Goal: Task Accomplishment & Management: Complete application form

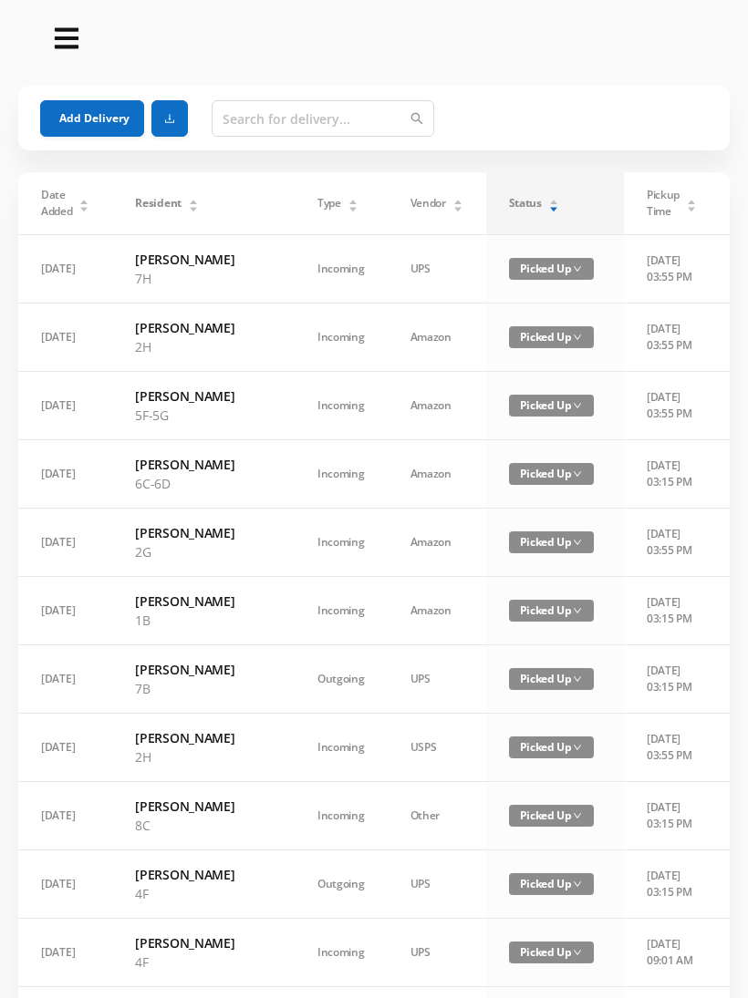
click at [511, 207] on div "Status" at bounding box center [534, 203] width 50 height 16
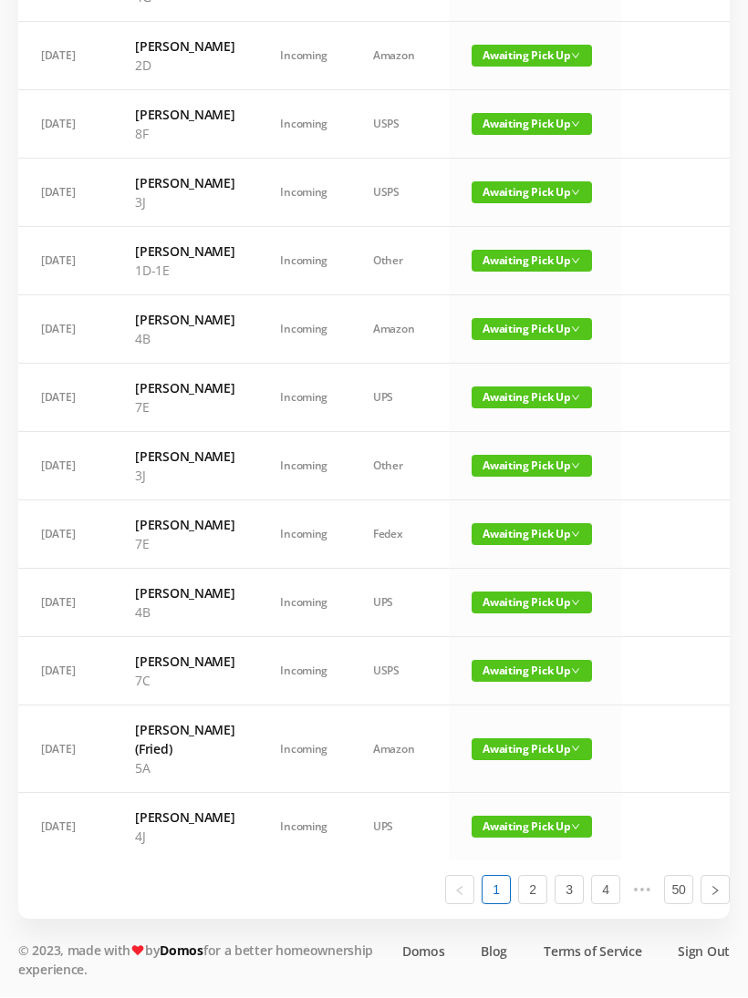
scroll to position [771, 0]
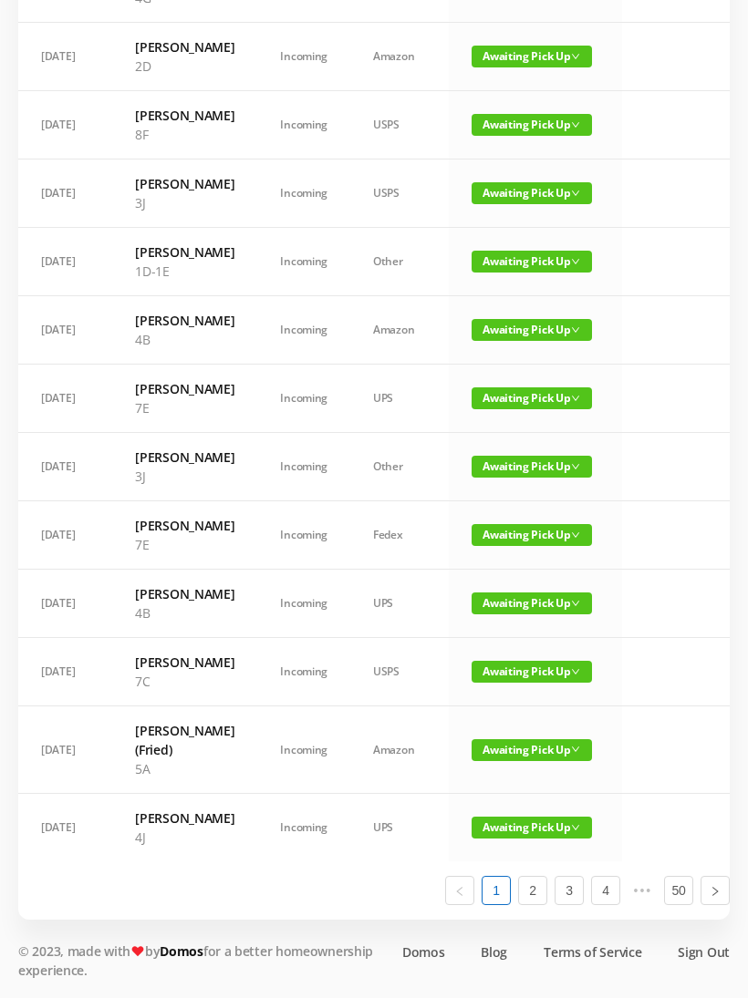
click at [525, 273] on span "Awaiting Pick Up" at bounding box center [531, 262] width 120 height 22
click at [511, 427] on link "Picked Up" at bounding box center [520, 441] width 119 height 29
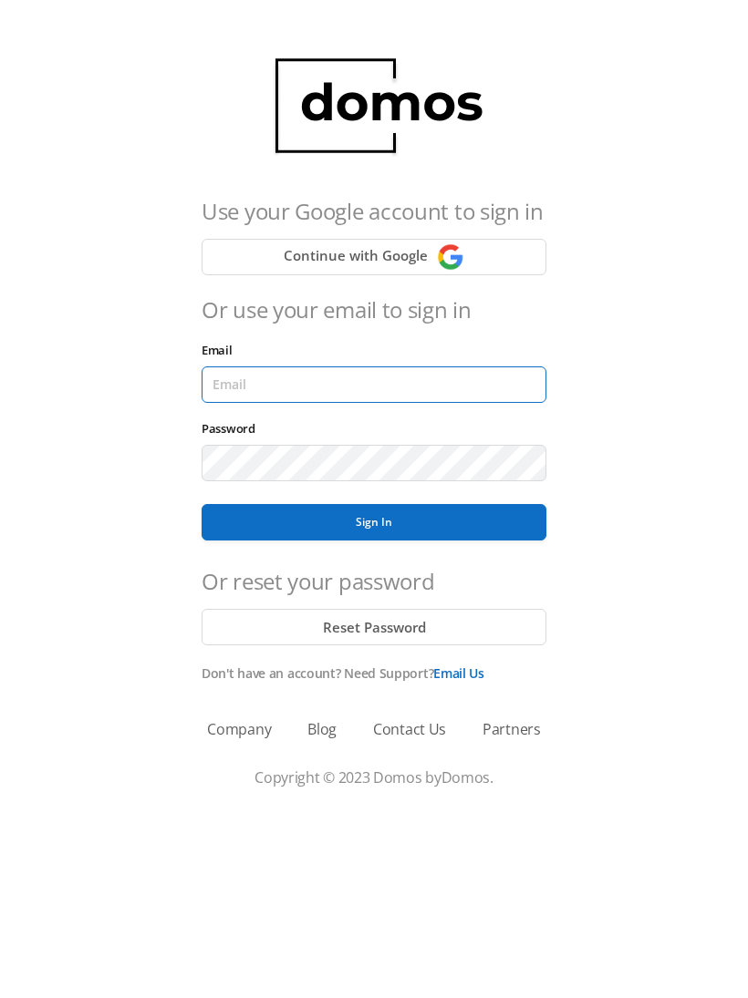
type input "[EMAIL_ADDRESS][DOMAIN_NAME]"
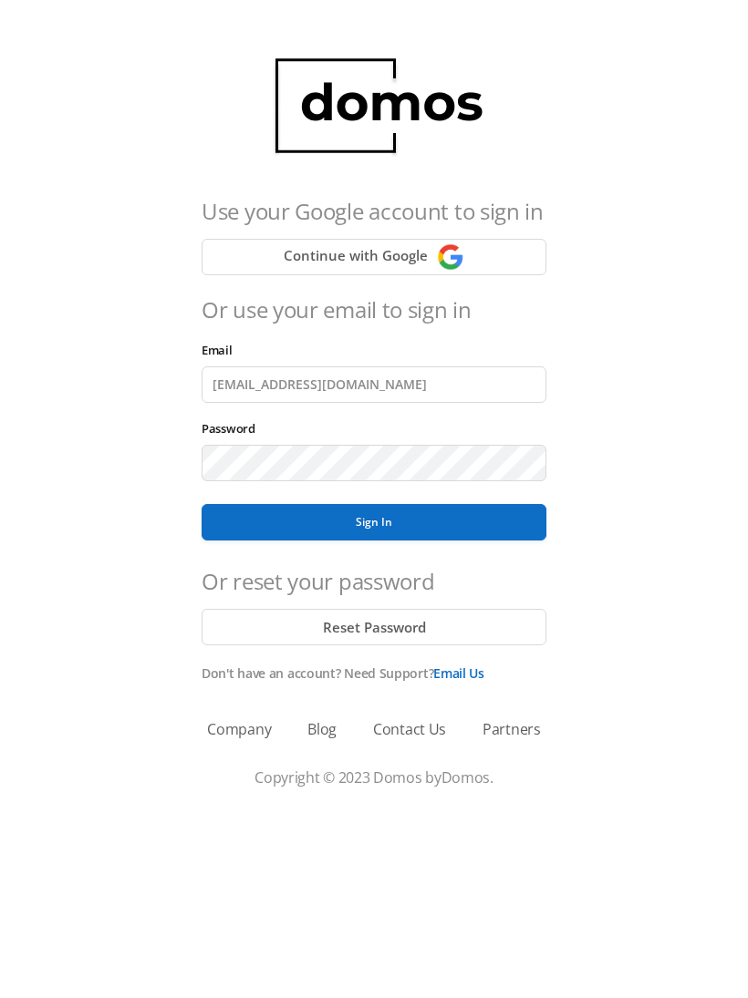
click at [374, 522] on button "Sign In" at bounding box center [373, 522] width 345 height 36
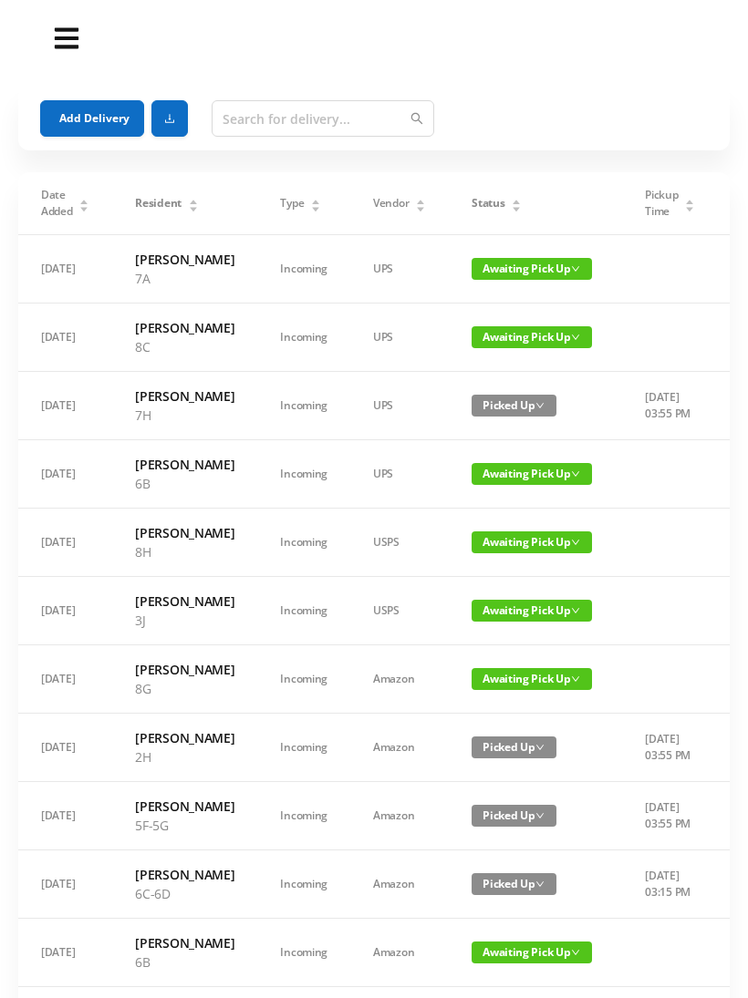
click at [492, 195] on div "Status" at bounding box center [496, 203] width 50 height 16
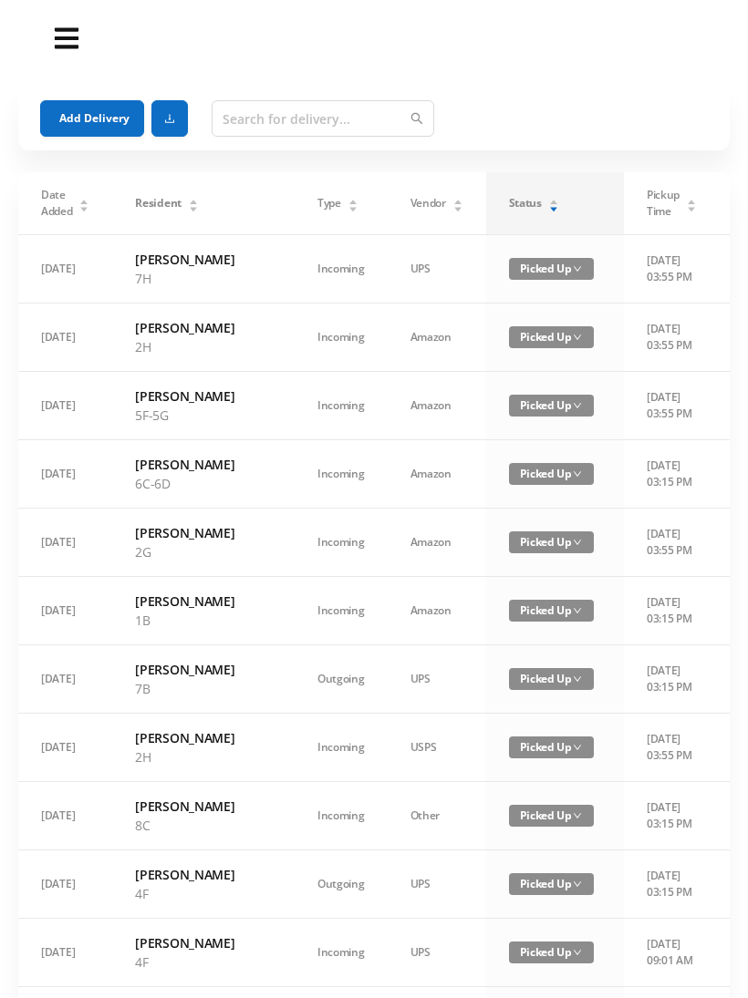
click at [509, 201] on div "Status" at bounding box center [534, 203] width 50 height 16
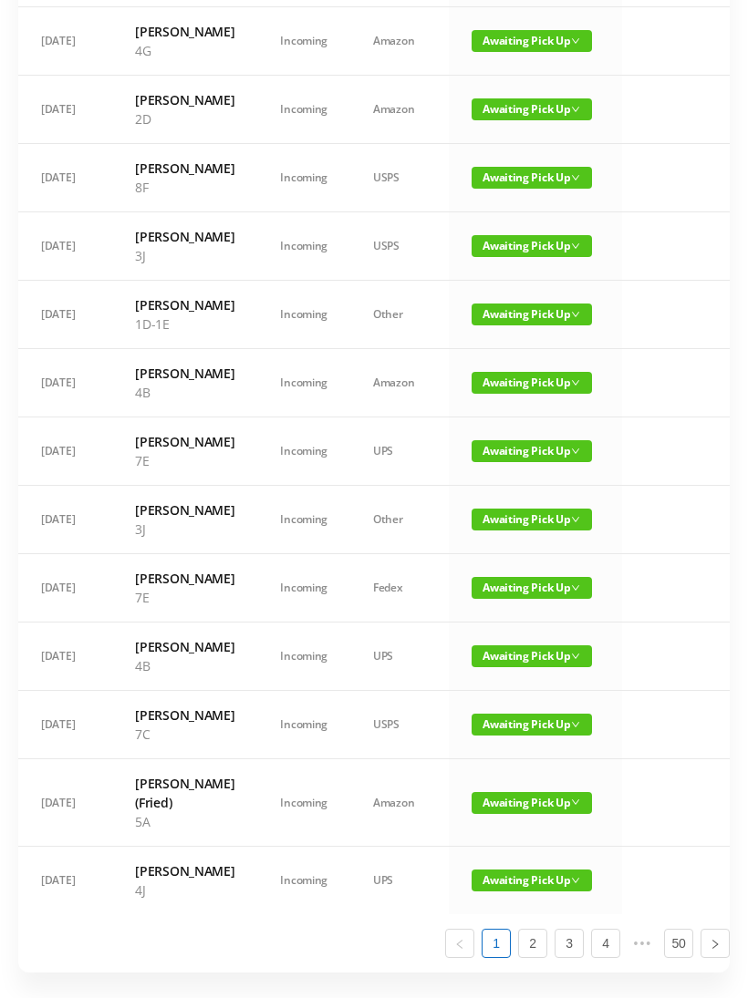
scroll to position [705, 0]
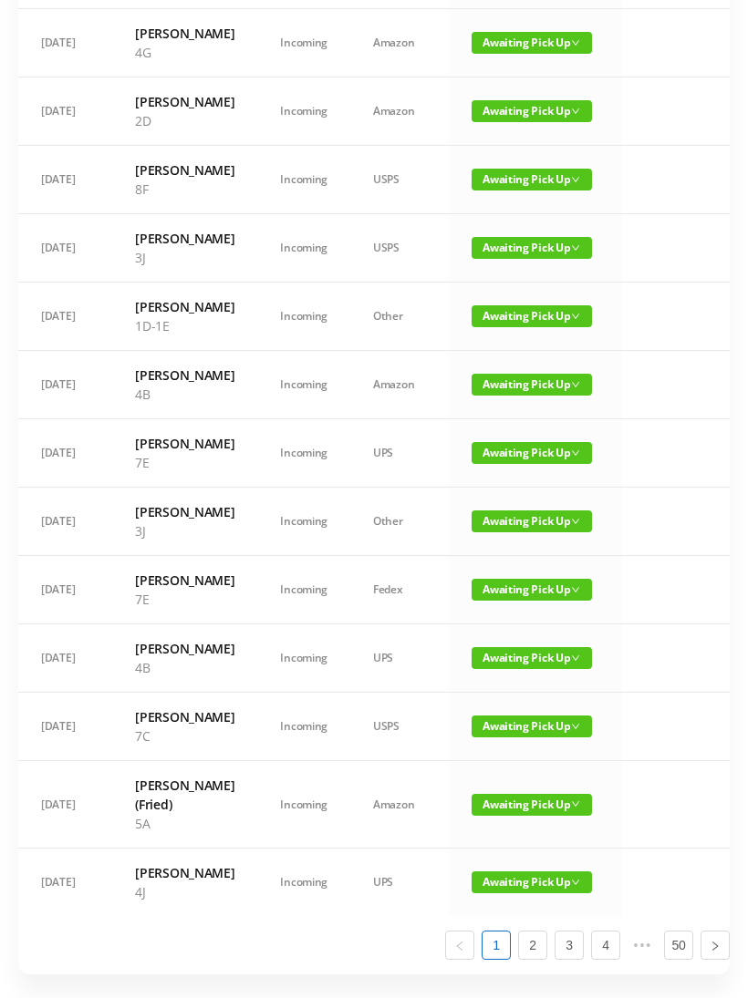
click at [524, 327] on span "Awaiting Pick Up" at bounding box center [531, 316] width 120 height 22
click at [522, 490] on link "Picked Up" at bounding box center [520, 495] width 119 height 29
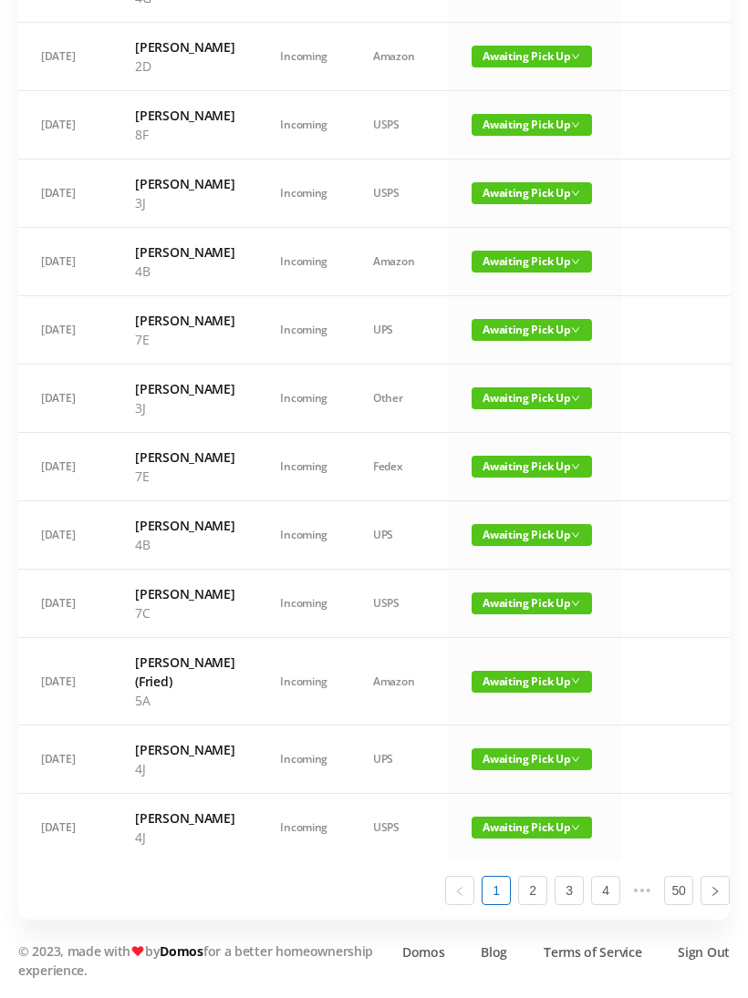
scroll to position [976, 0]
click at [532, 904] on link "2" at bounding box center [532, 890] width 27 height 27
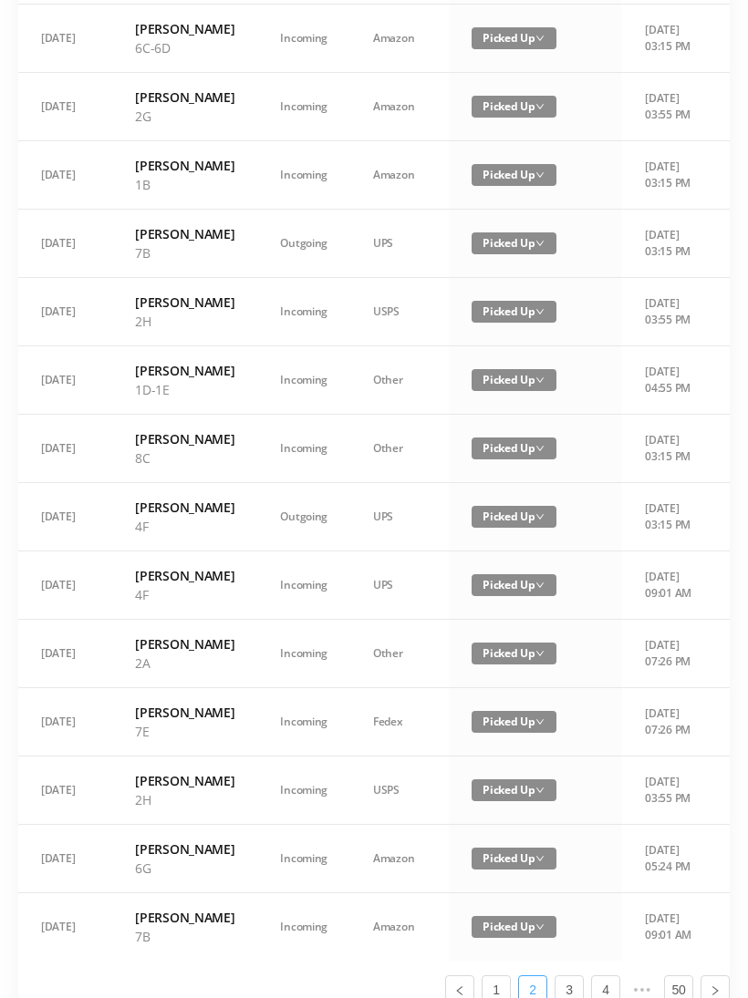
scroll to position [0, 0]
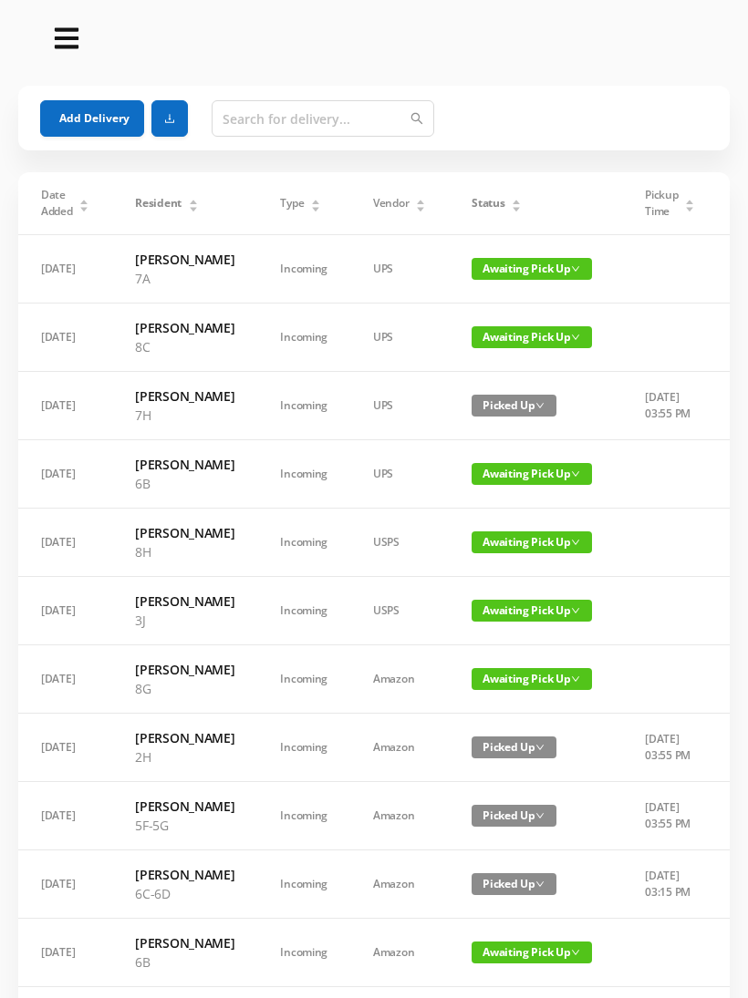
click at [508, 199] on div "Status" at bounding box center [496, 203] width 50 height 16
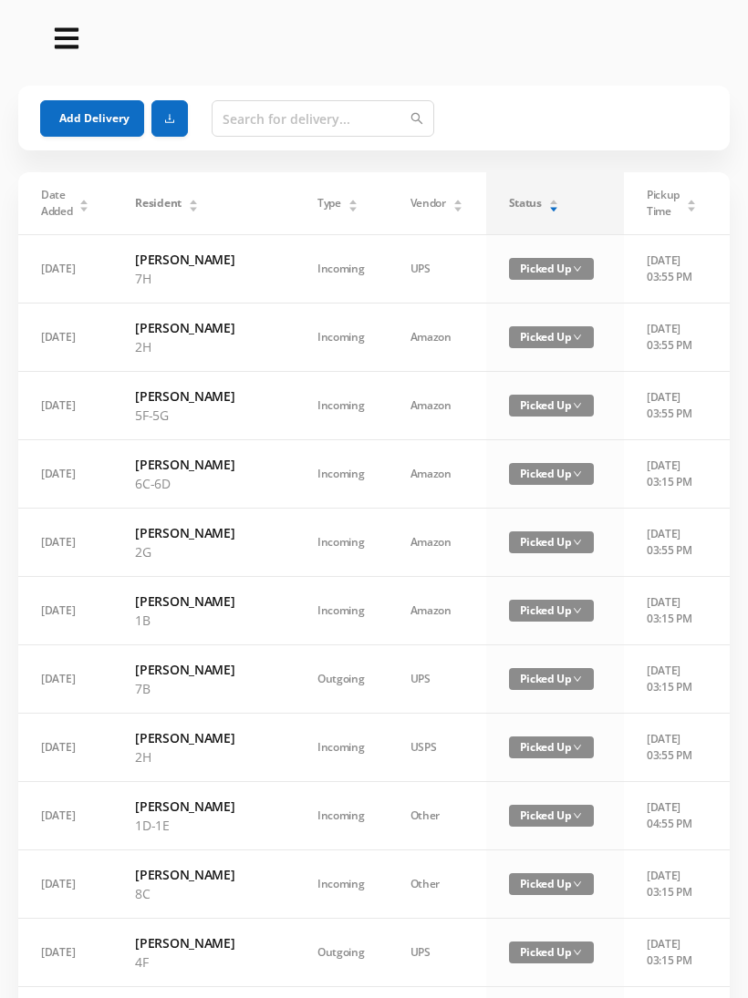
click at [514, 195] on div "Status" at bounding box center [534, 203] width 50 height 16
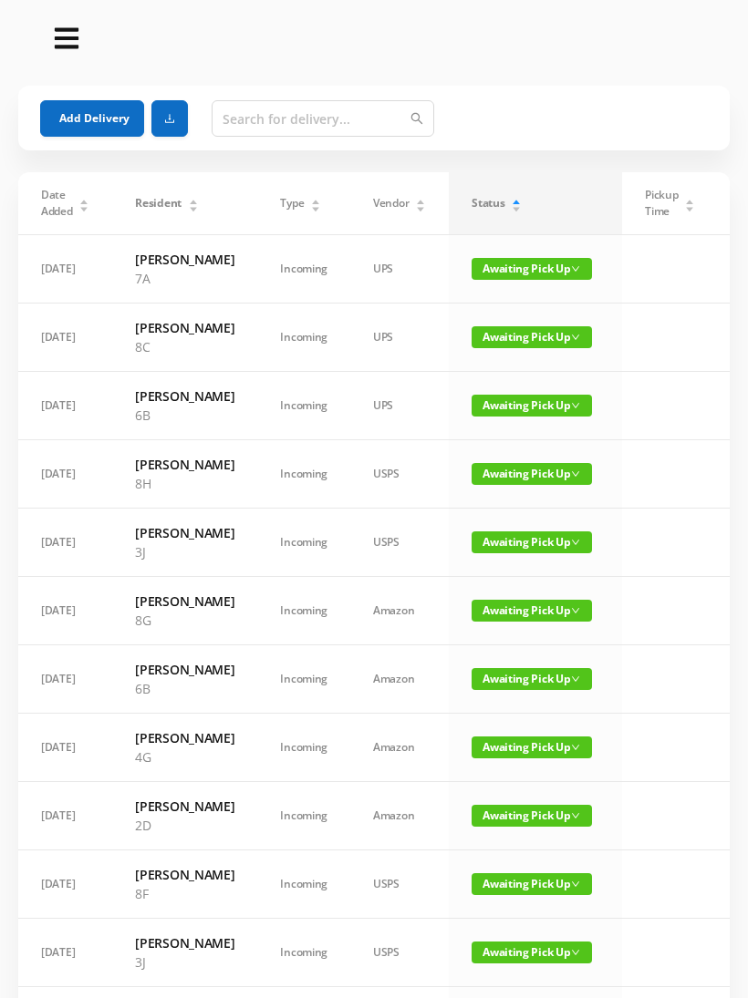
click at [521, 759] on span "Awaiting Pick Up" at bounding box center [531, 748] width 120 height 22
click at [507, 862] on link "Picked Up" at bounding box center [520, 869] width 119 height 29
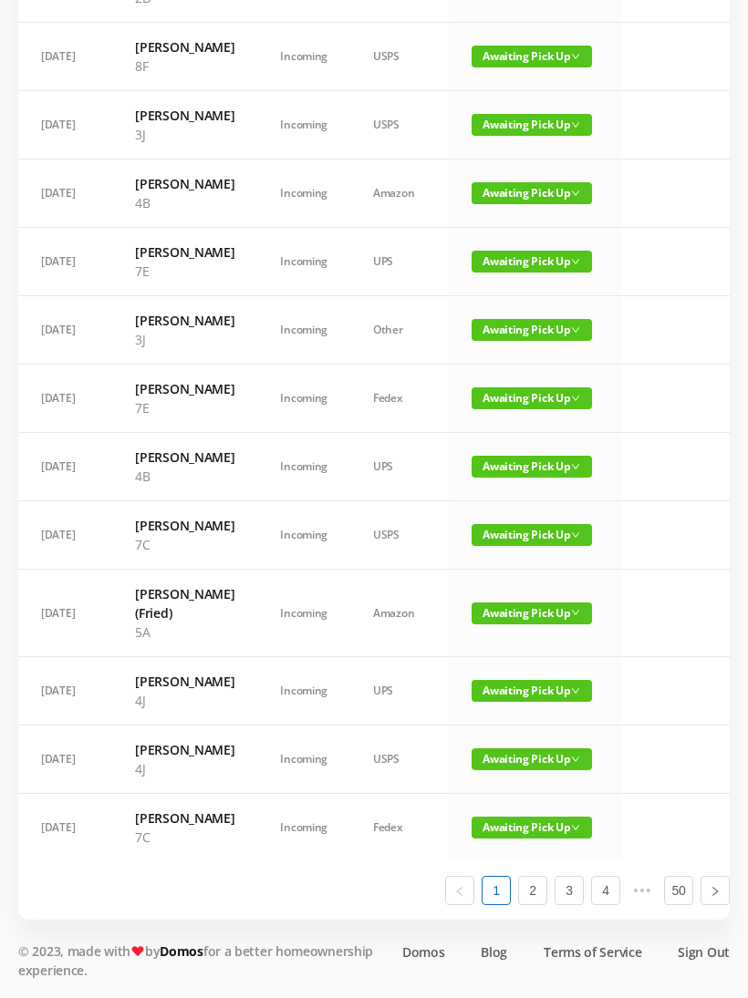
scroll to position [976, 0]
click at [535, 904] on link "2" at bounding box center [532, 890] width 27 height 27
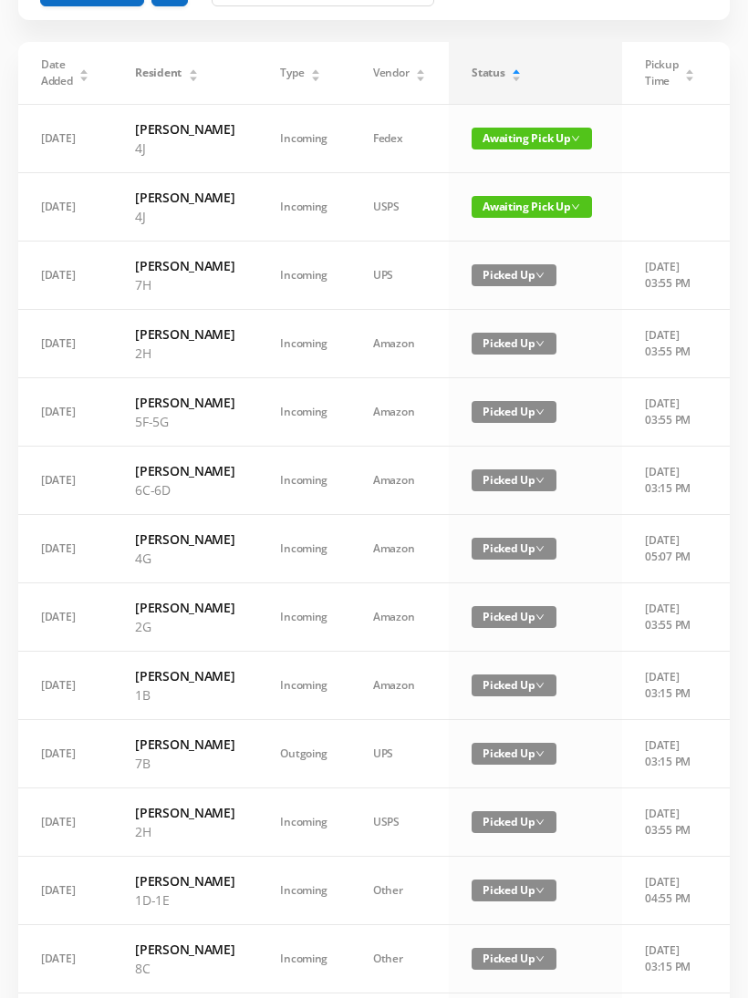
scroll to position [0, 0]
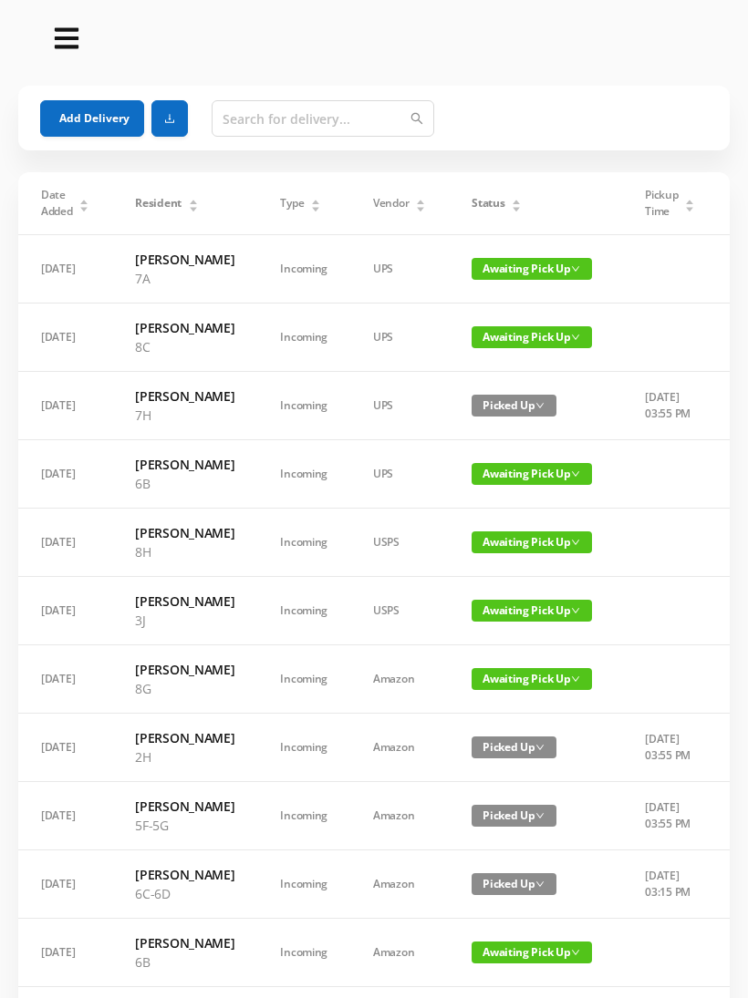
click at [483, 212] on div "Status" at bounding box center [496, 203] width 50 height 16
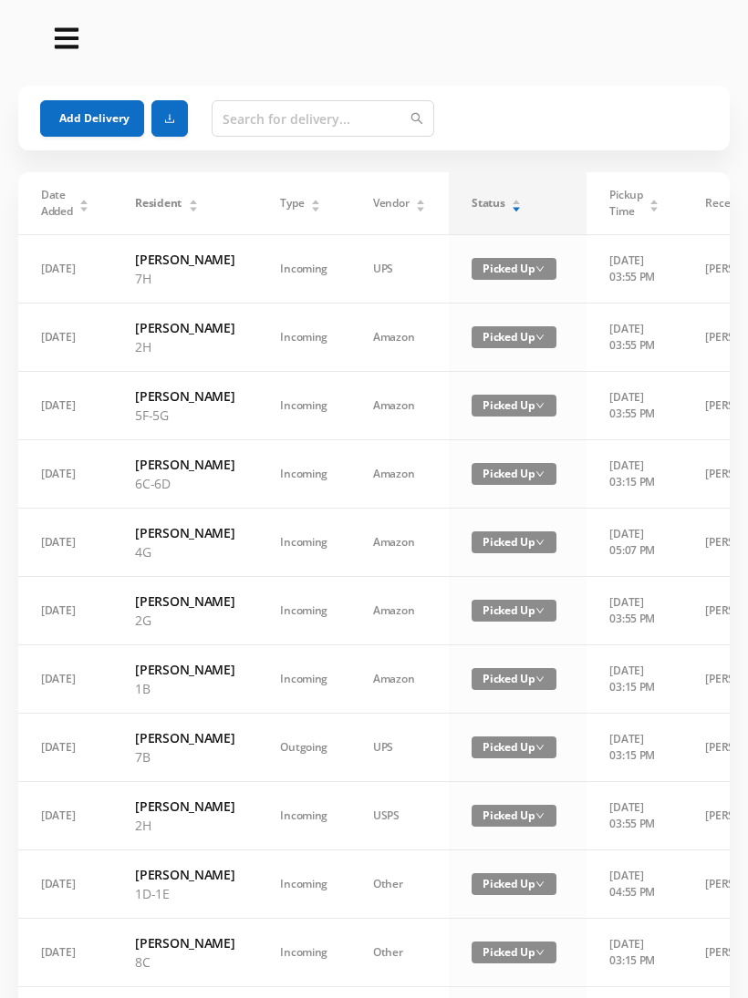
click at [503, 203] on div "Status" at bounding box center [496, 203] width 50 height 16
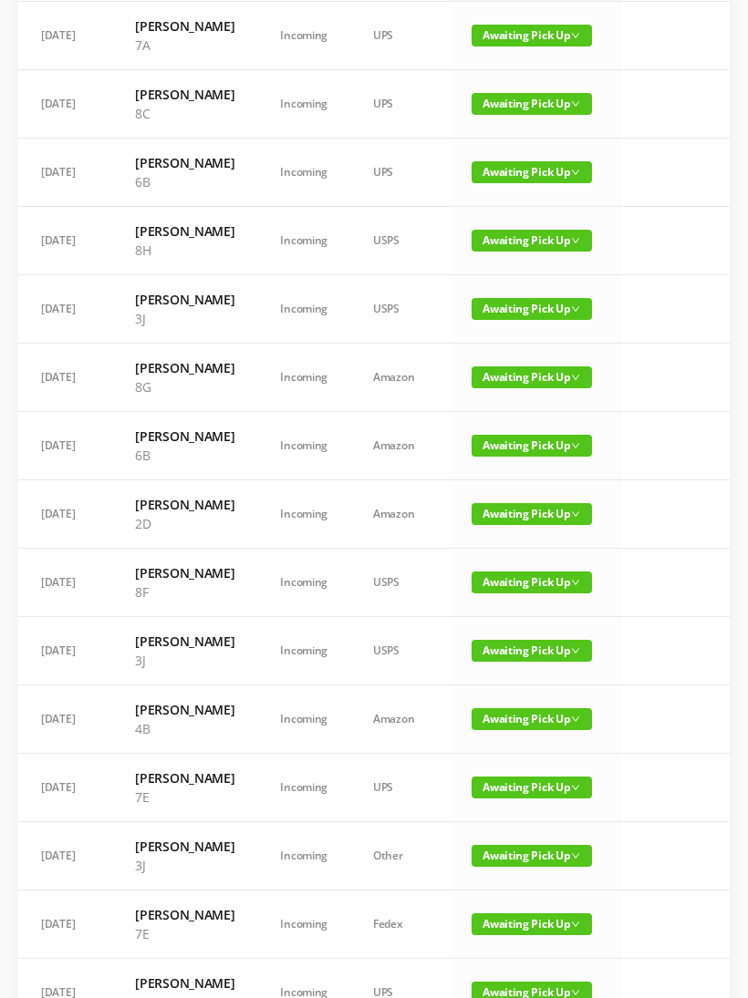
scroll to position [233, 0]
click at [522, 594] on span "Awaiting Pick Up" at bounding box center [531, 583] width 120 height 22
click at [522, 726] on link "Picked Up" at bounding box center [520, 732] width 119 height 29
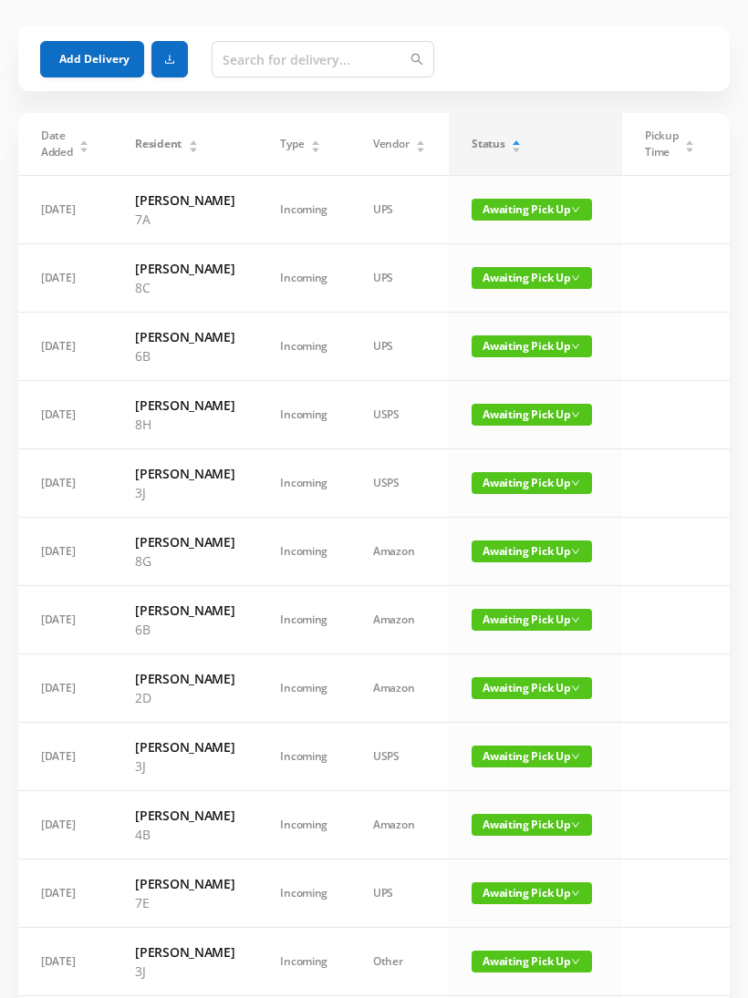
scroll to position [0, 0]
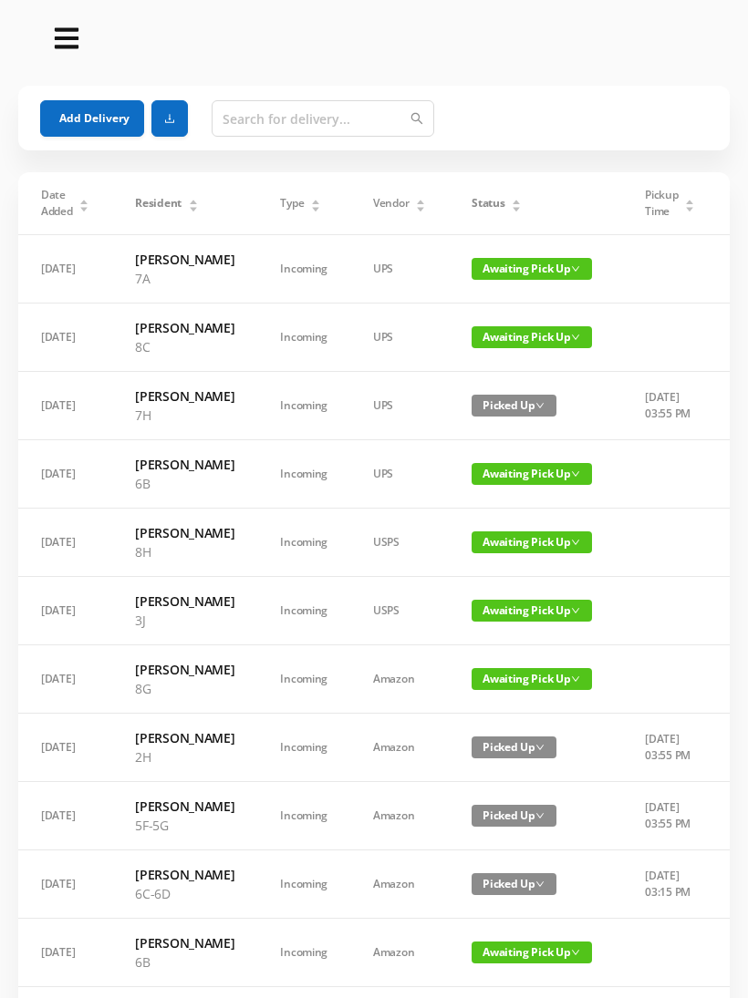
click at [82, 114] on button "Add Delivery" at bounding box center [92, 118] width 104 height 36
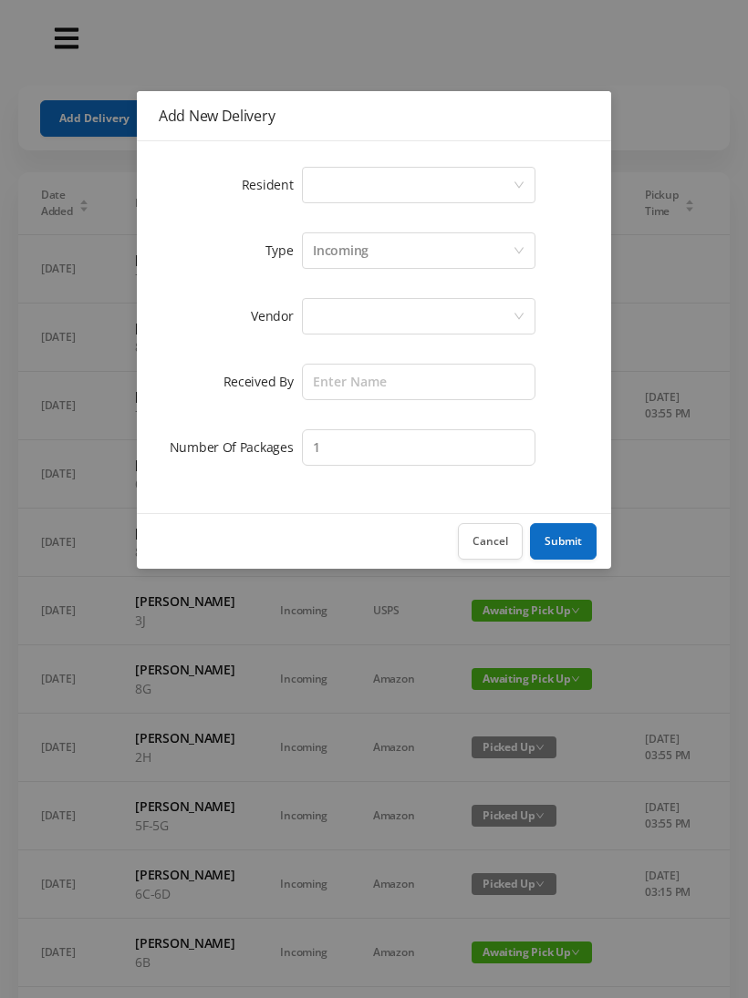
click at [510, 180] on div "Select a person" at bounding box center [413, 185] width 200 height 35
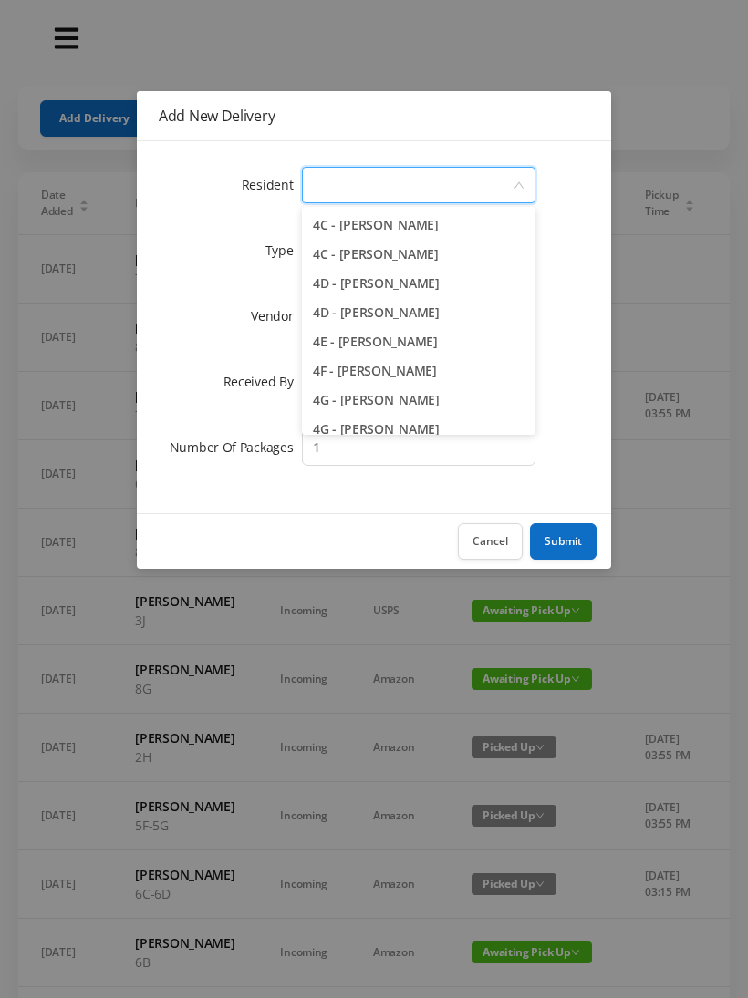
scroll to position [1139, 0]
click at [413, 337] on li "4E - [PERSON_NAME]" at bounding box center [418, 340] width 233 height 29
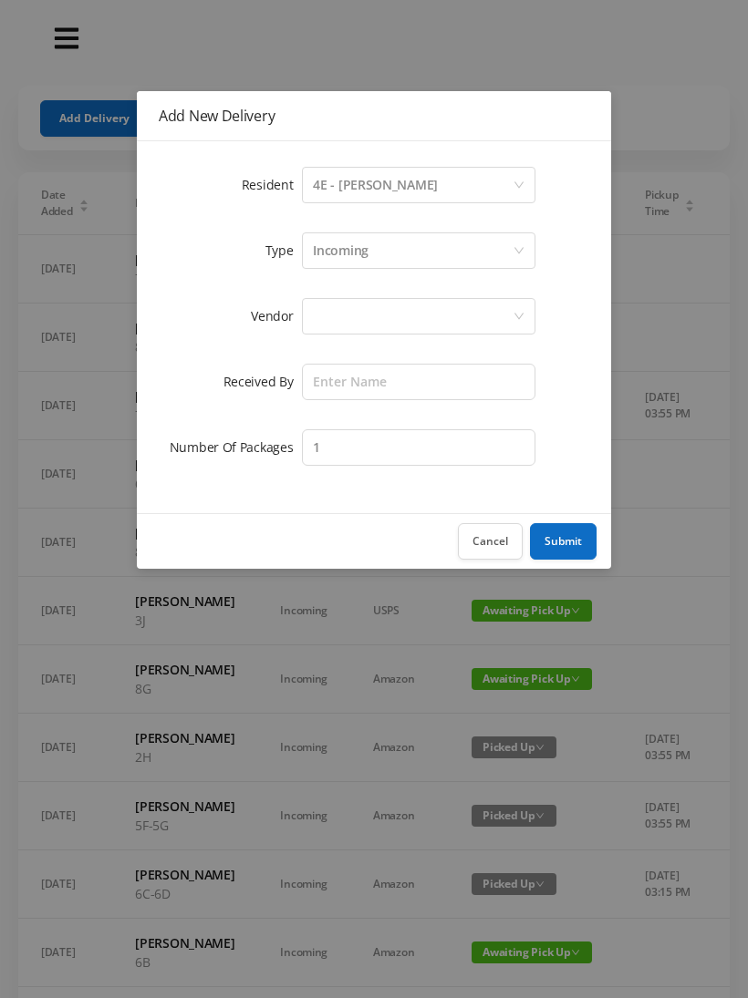
click at [490, 309] on div at bounding box center [413, 316] width 200 height 35
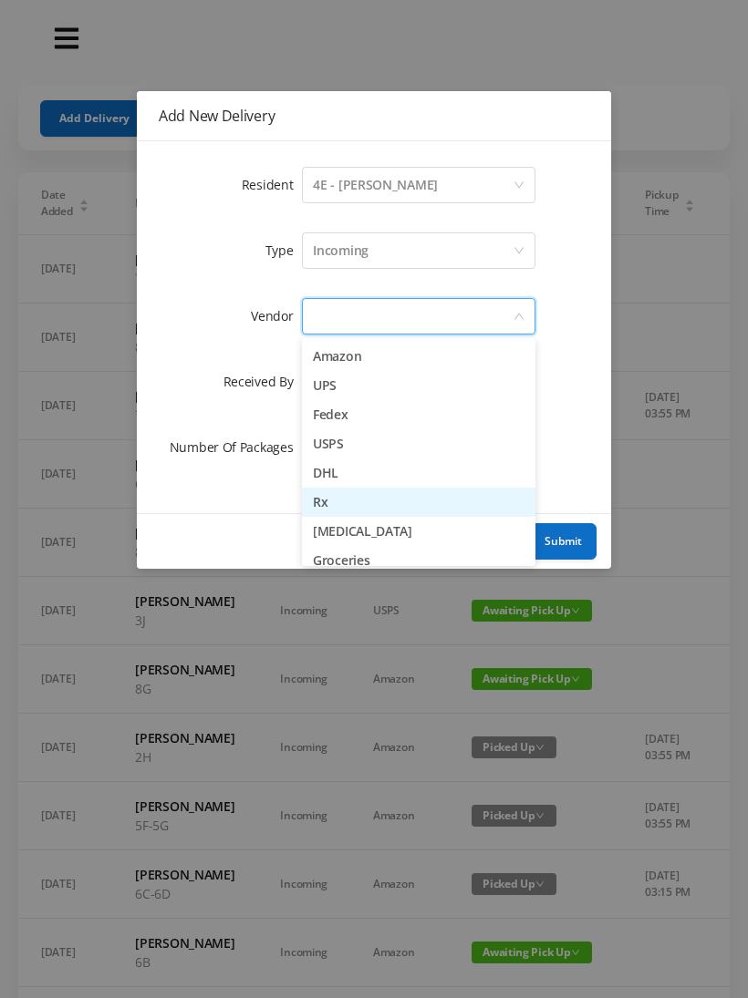
click at [325, 492] on li "Rx" at bounding box center [418, 502] width 233 height 29
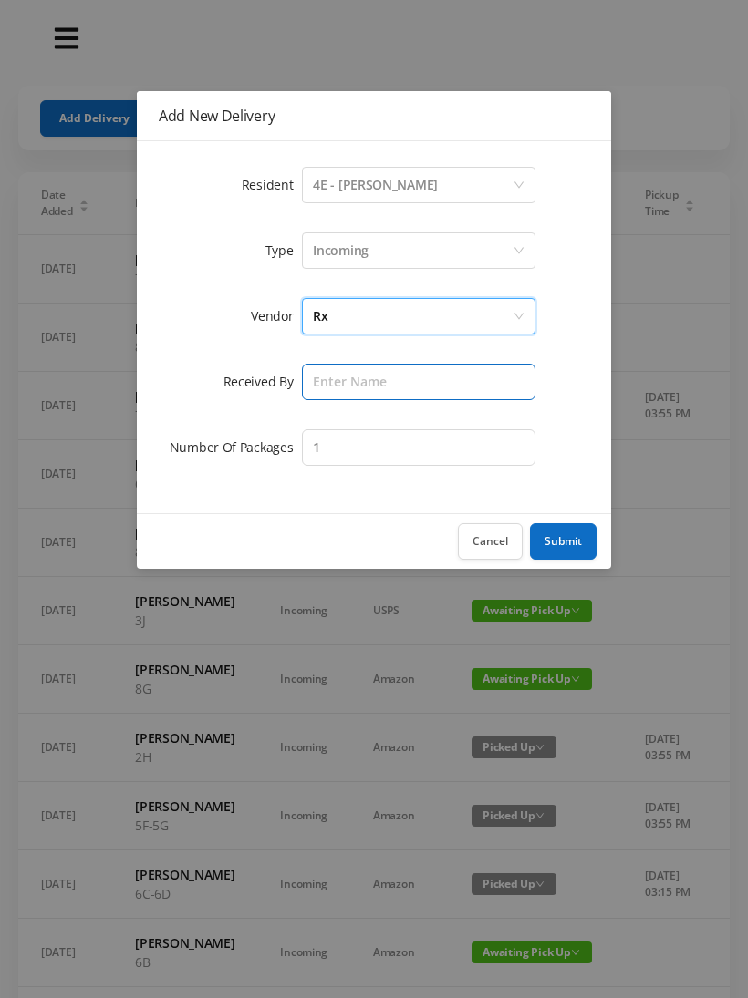
click at [425, 368] on input "text" at bounding box center [418, 382] width 233 height 36
type input "[PERSON_NAME]"
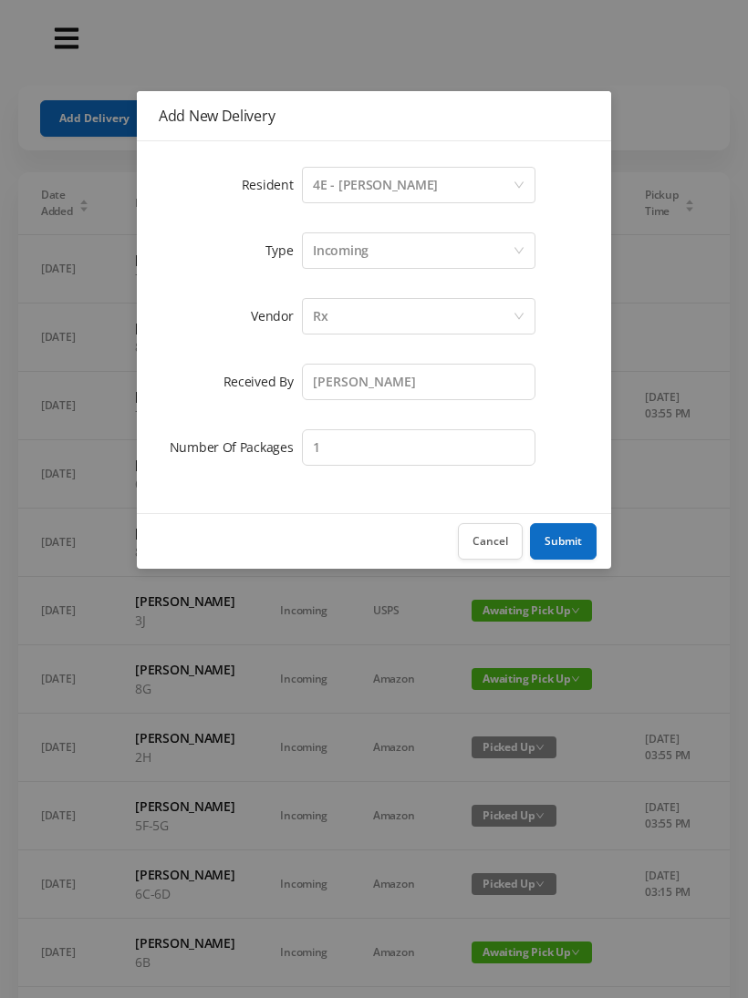
click at [560, 534] on button "Submit" at bounding box center [563, 541] width 67 height 36
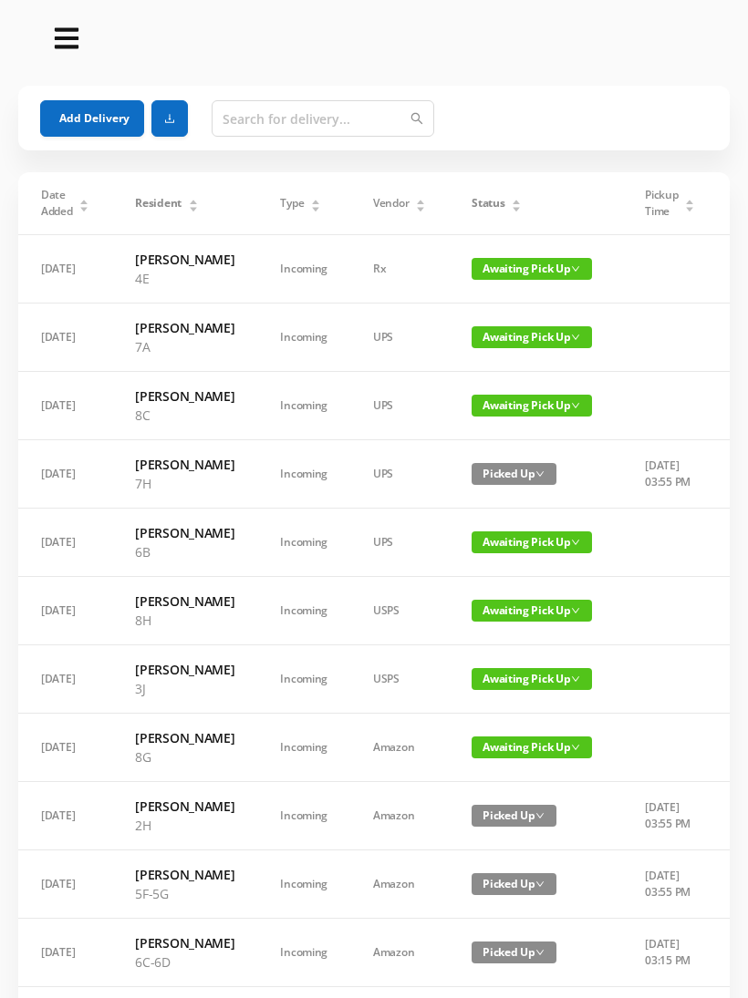
click at [108, 117] on button "Add Delivery" at bounding box center [92, 118] width 104 height 36
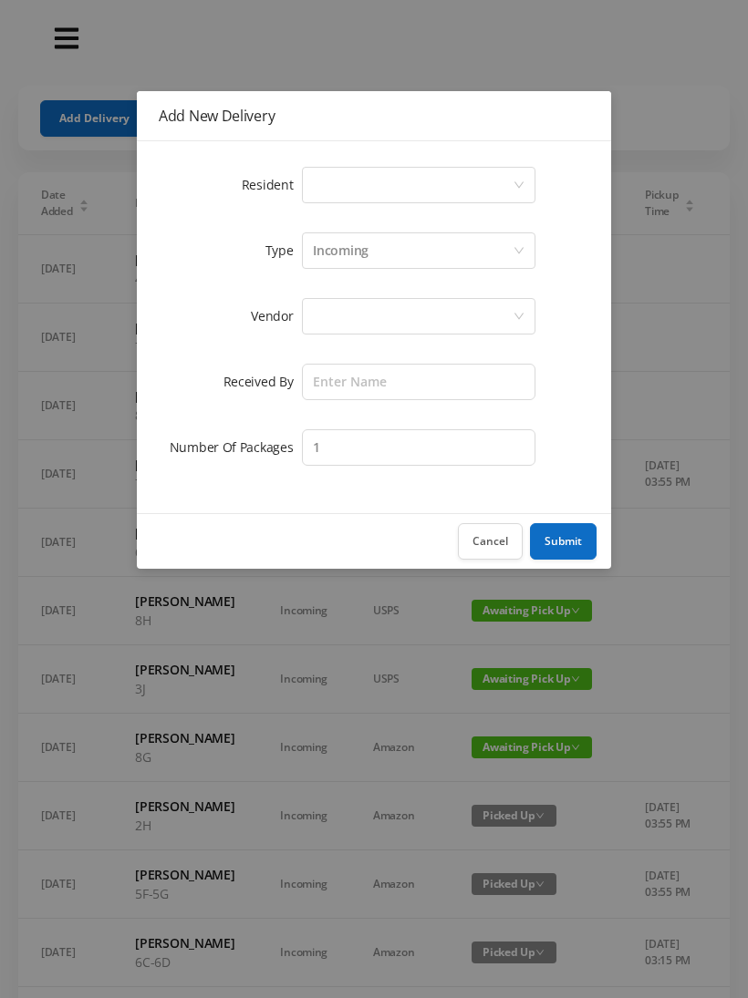
click at [511, 169] on div "Select a person" at bounding box center [413, 185] width 200 height 35
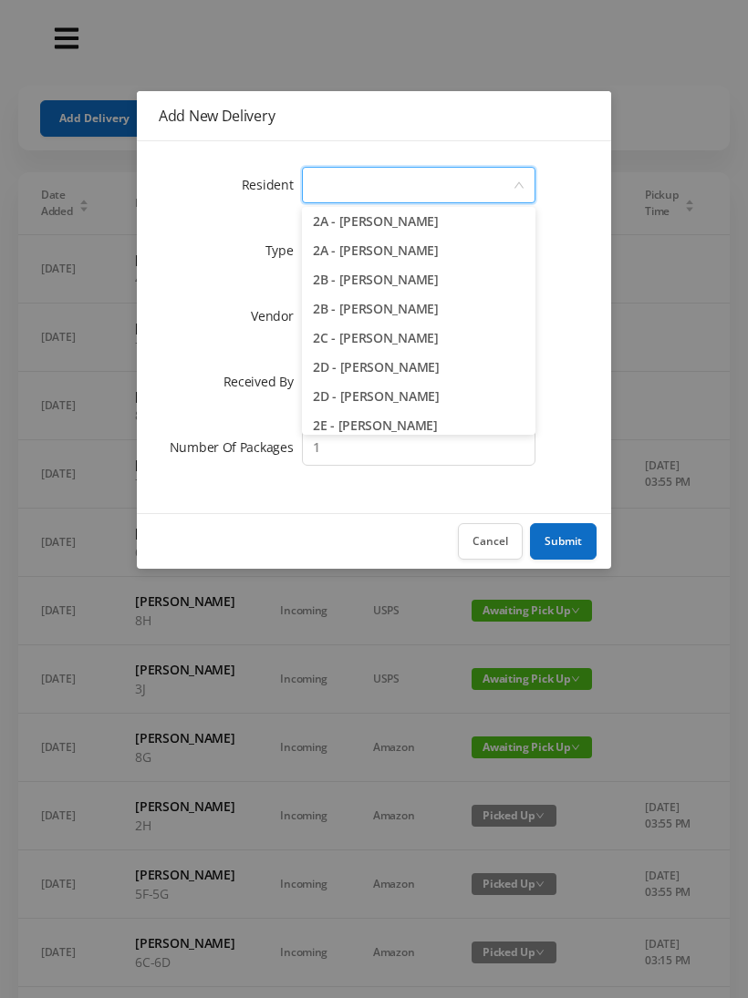
scroll to position [326, 0]
click at [410, 355] on li "2D - [PERSON_NAME]" at bounding box center [418, 365] width 233 height 29
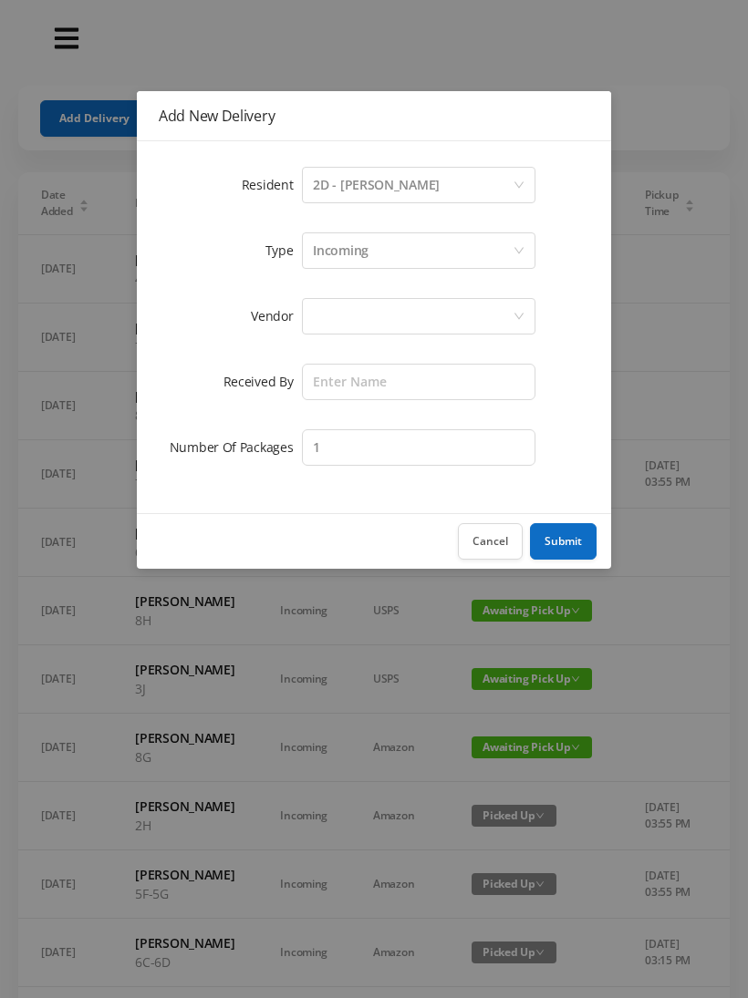
click at [421, 319] on div at bounding box center [413, 316] width 200 height 35
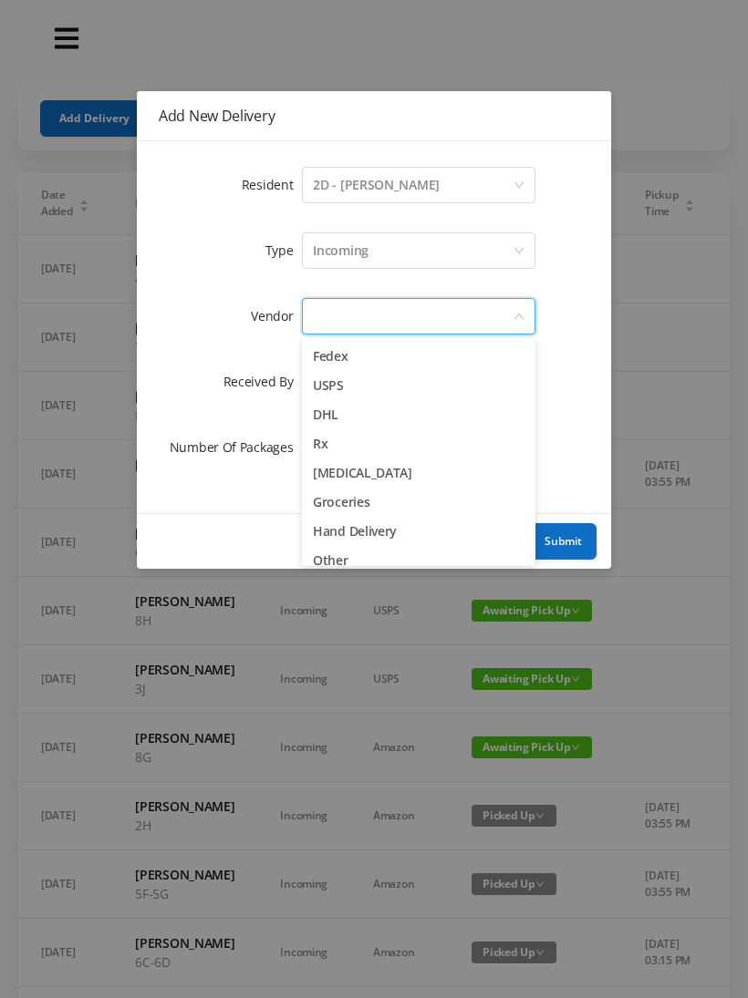
scroll to position [61, 0]
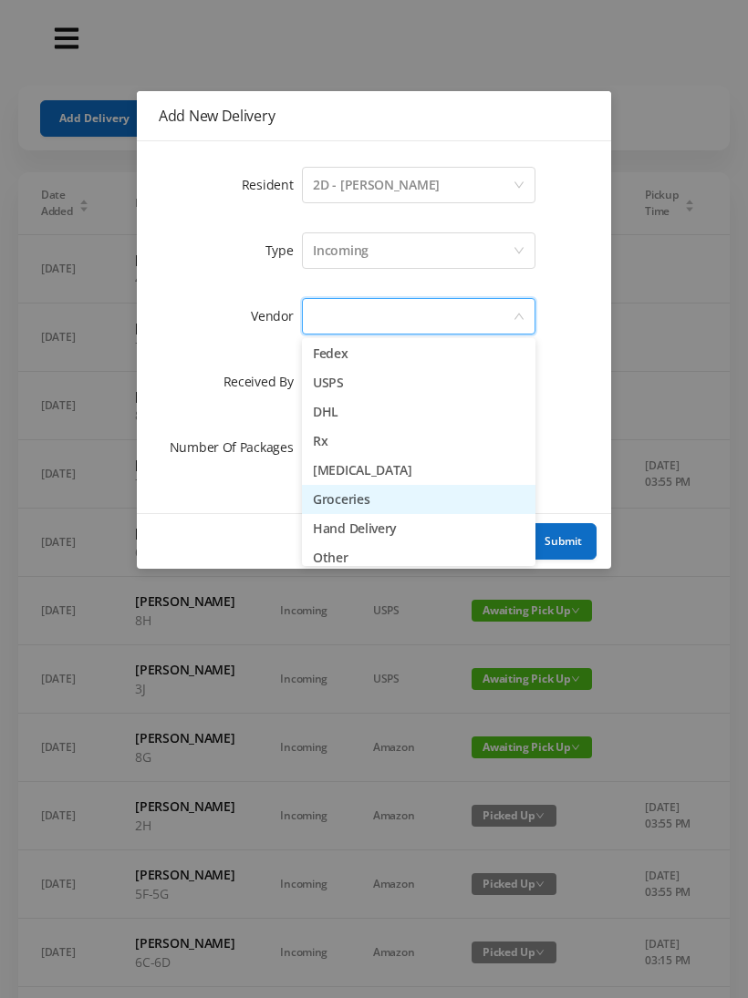
click at [377, 503] on li "Groceries" at bounding box center [418, 499] width 233 height 29
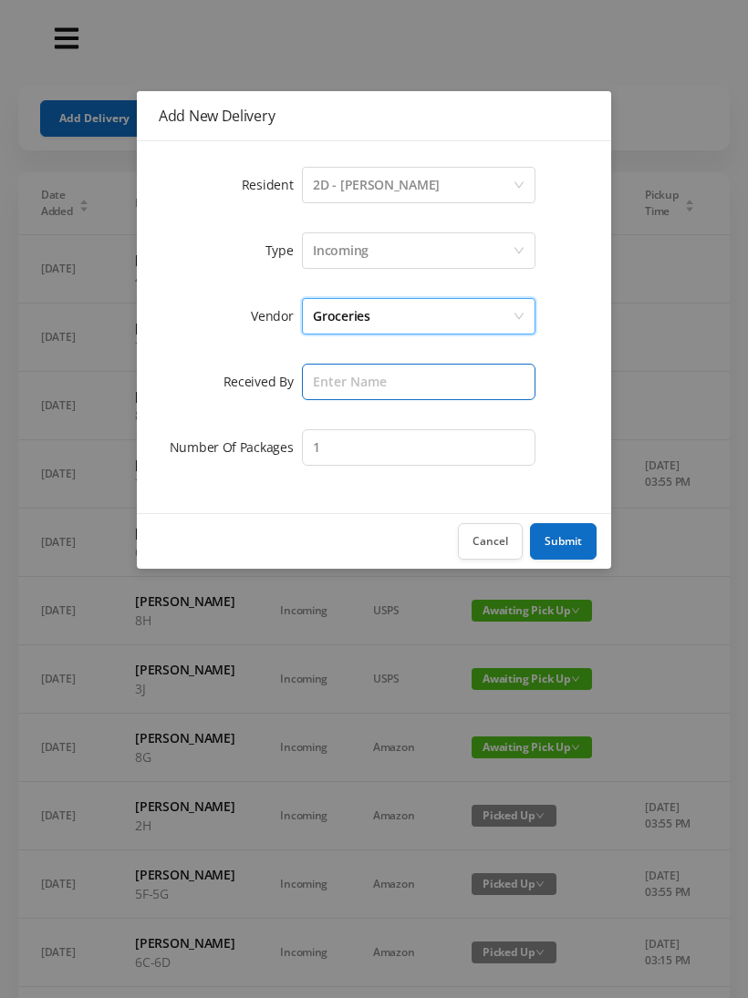
click at [427, 372] on input "text" at bounding box center [418, 382] width 233 height 36
type input "[PERSON_NAME]"
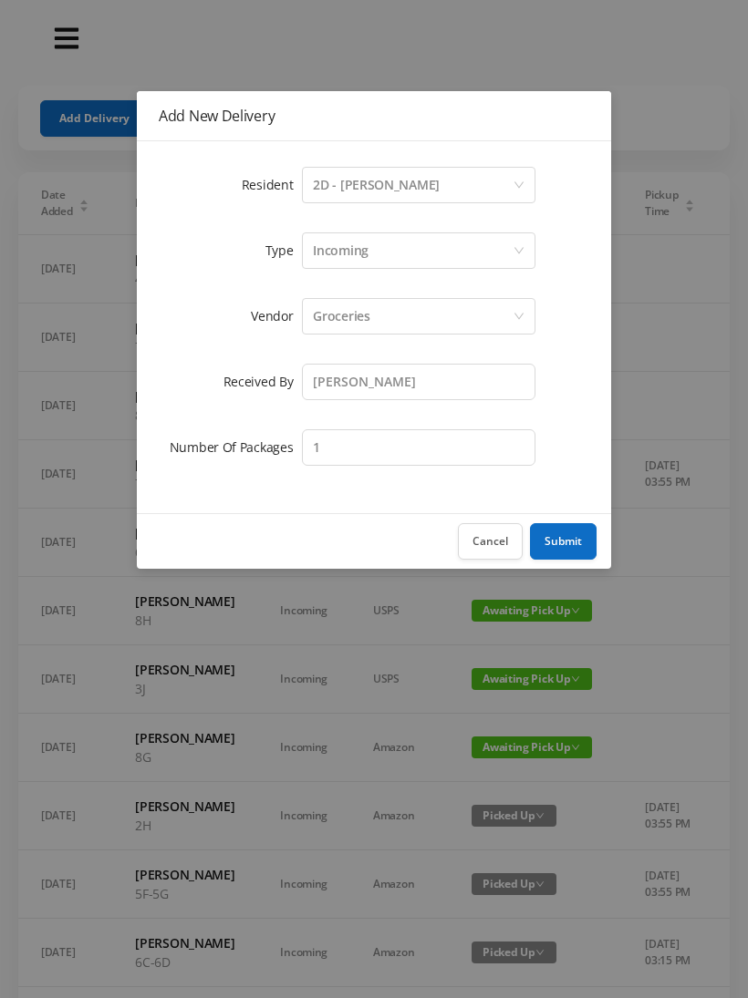
click at [572, 538] on button "Submit" at bounding box center [563, 541] width 67 height 36
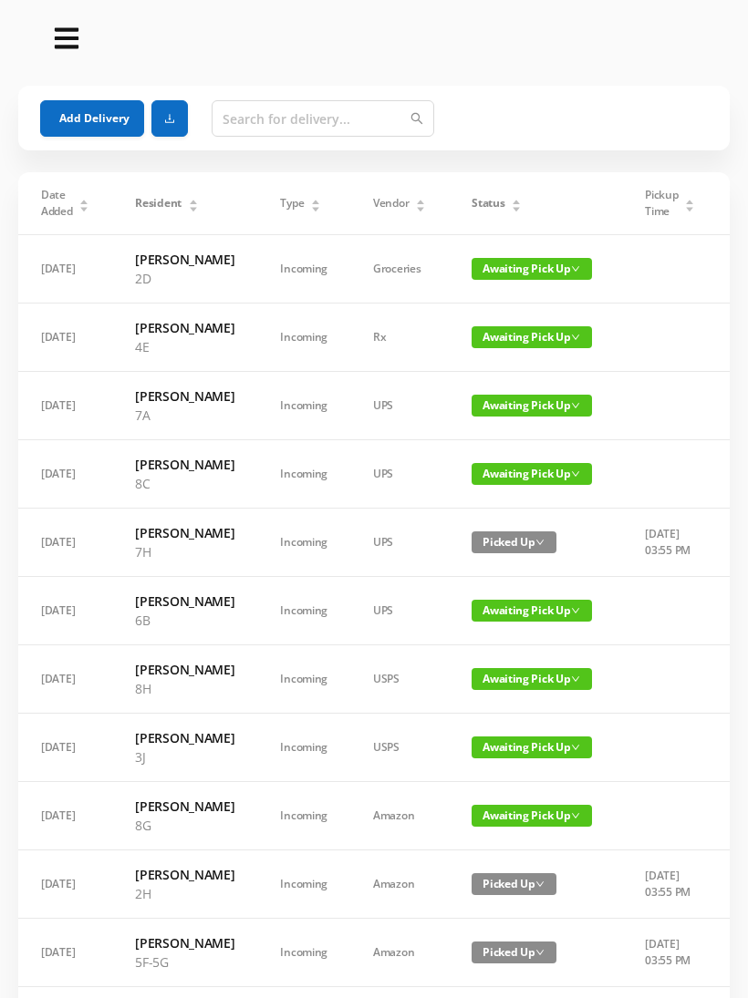
click at [518, 274] on span "Awaiting Pick Up" at bounding box center [531, 269] width 120 height 22
click at [508, 338] on link "Picked Up" at bounding box center [514, 342] width 119 height 29
click at [511, 212] on div "Status" at bounding box center [496, 203] width 50 height 16
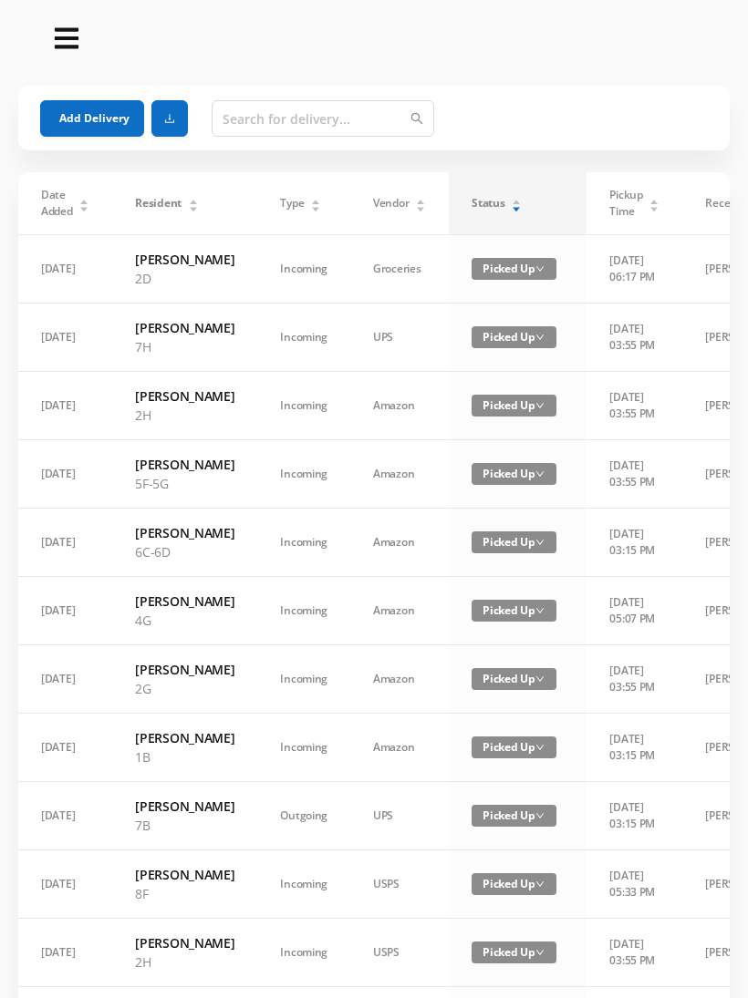
click at [515, 201] on div "Status" at bounding box center [496, 203] width 50 height 16
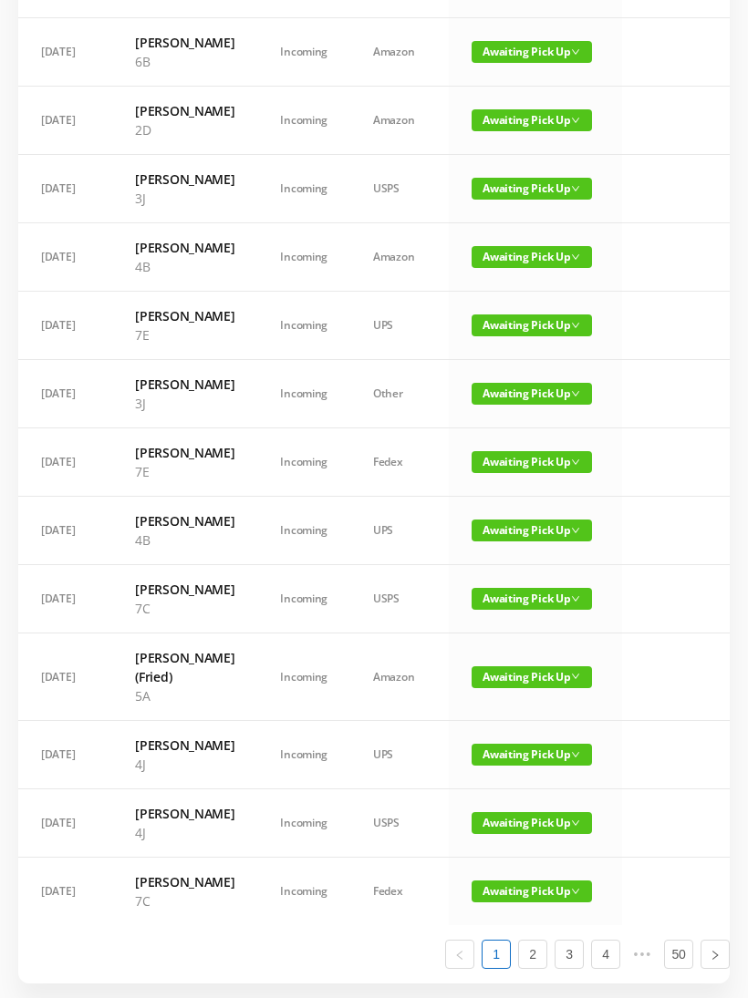
scroll to position [697, 0]
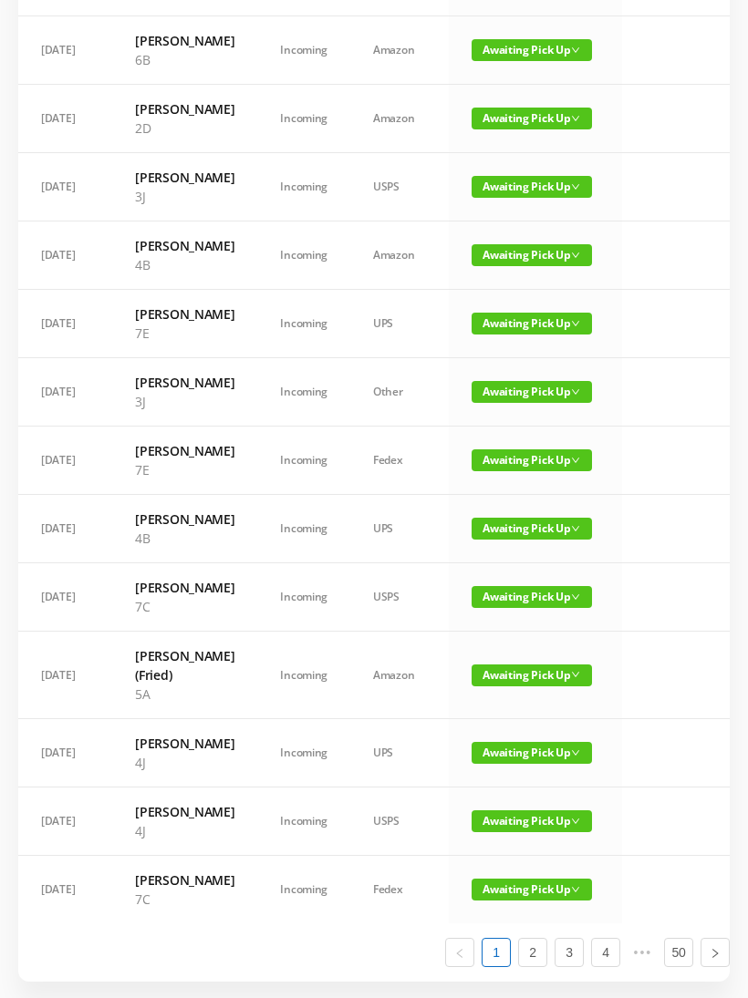
click at [532, 129] on span "Awaiting Pick Up" at bounding box center [531, 119] width 120 height 22
click at [510, 267] on link "Picked Up" at bounding box center [520, 268] width 119 height 29
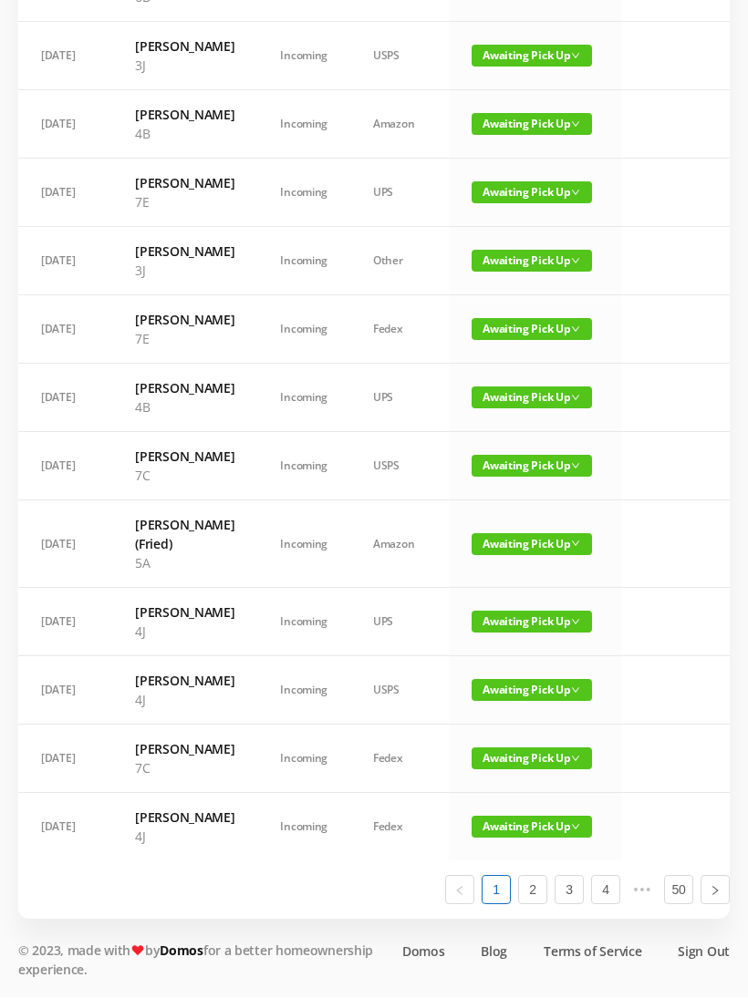
scroll to position [976, 0]
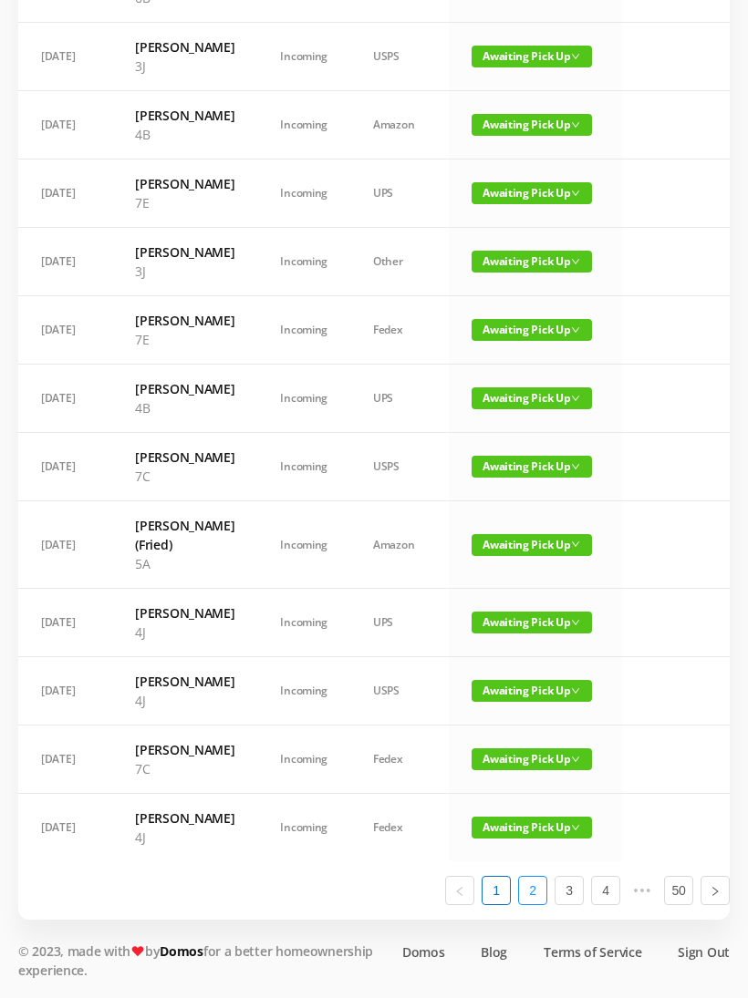
click at [539, 904] on link "2" at bounding box center [532, 890] width 27 height 27
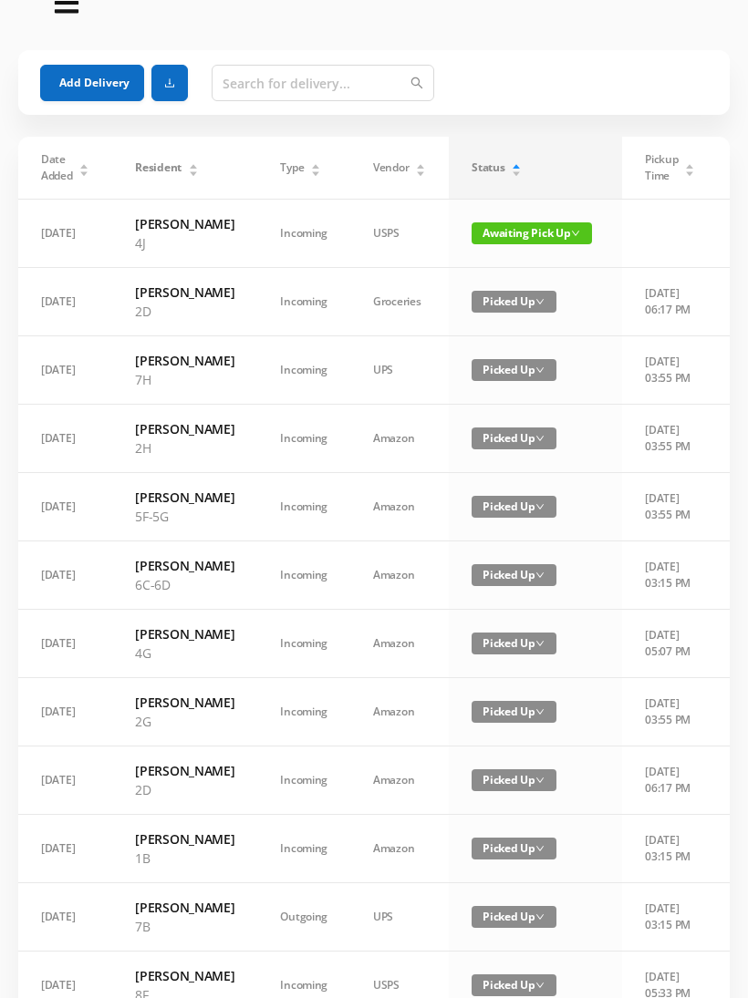
scroll to position [0, 0]
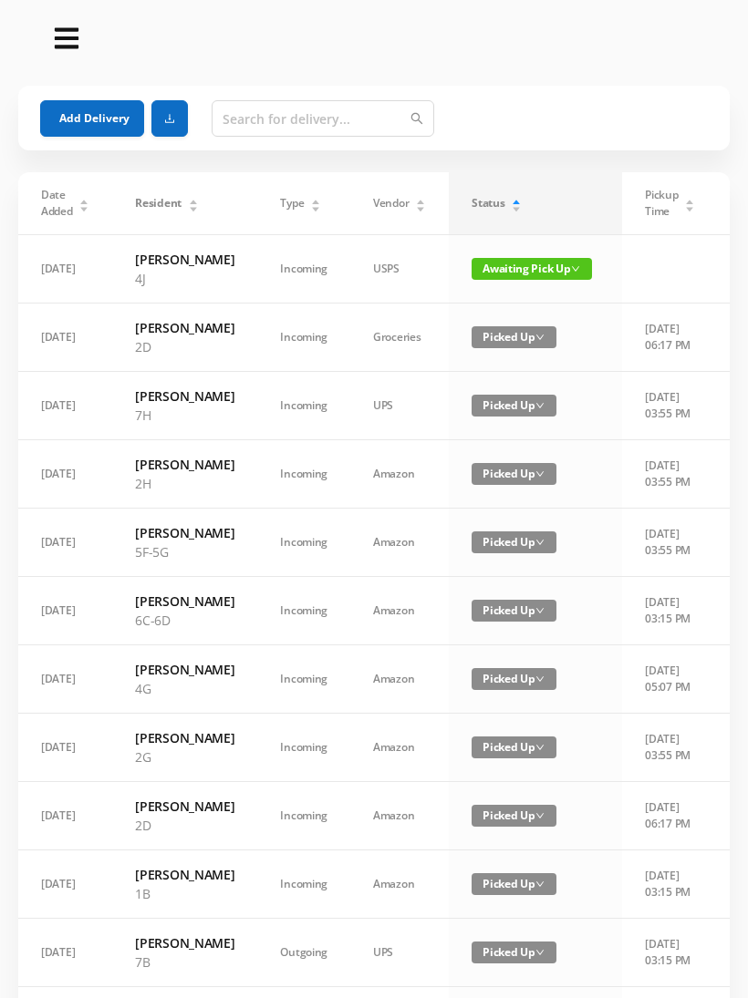
click at [517, 196] on div "Status" at bounding box center [496, 203] width 50 height 16
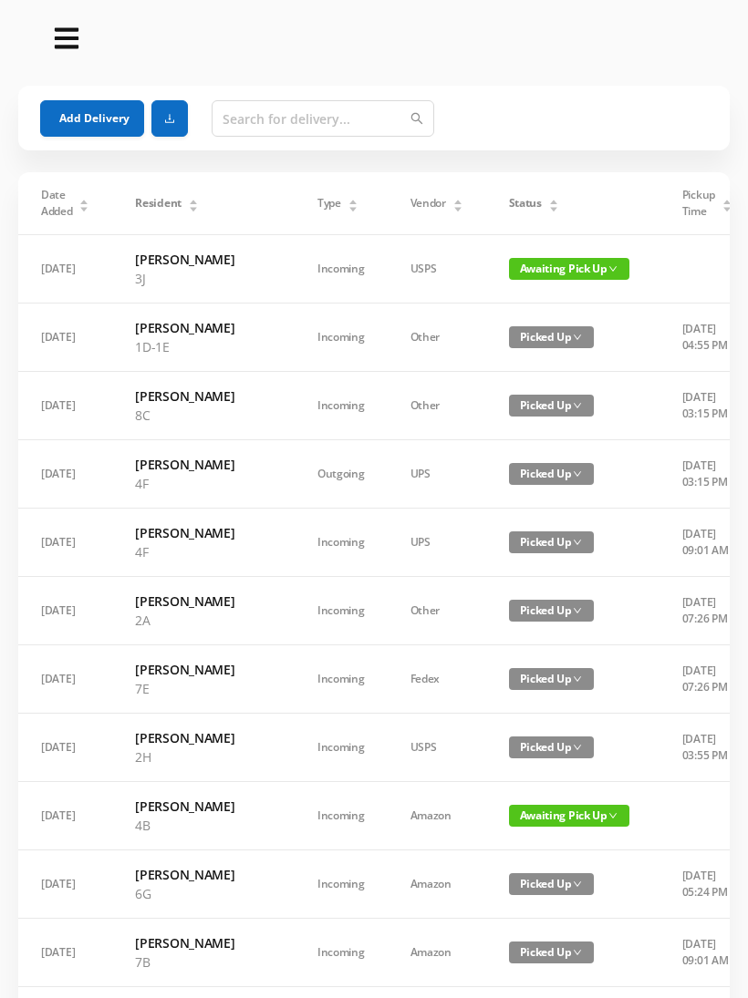
click at [517, 200] on div "Status" at bounding box center [534, 203] width 50 height 16
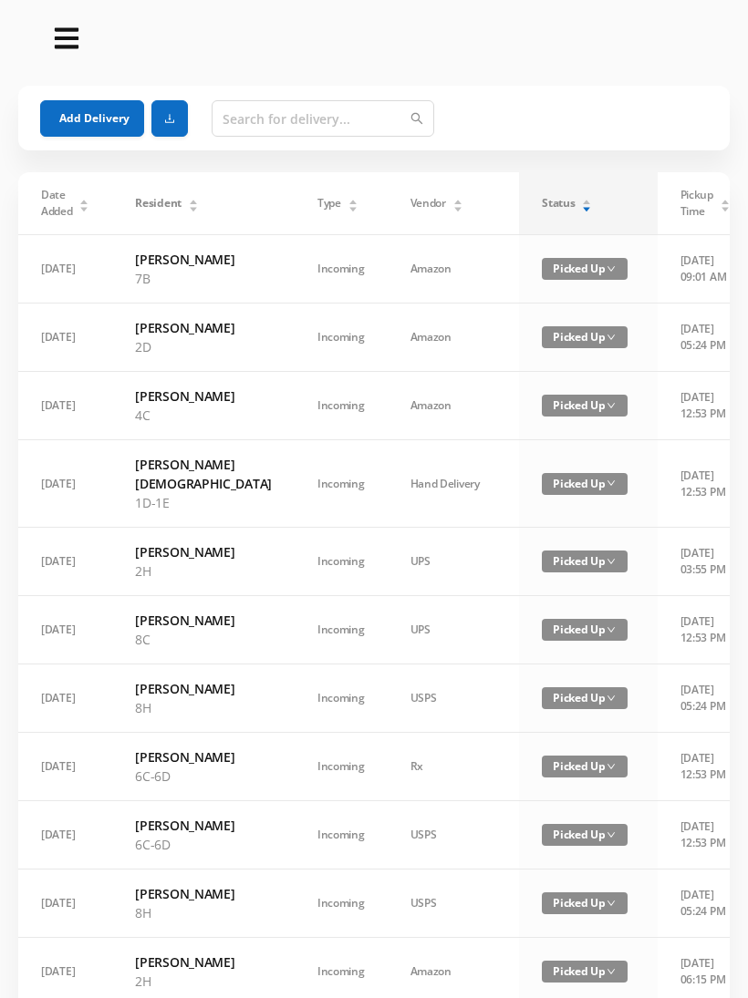
click at [542, 200] on div "Status" at bounding box center [567, 203] width 50 height 16
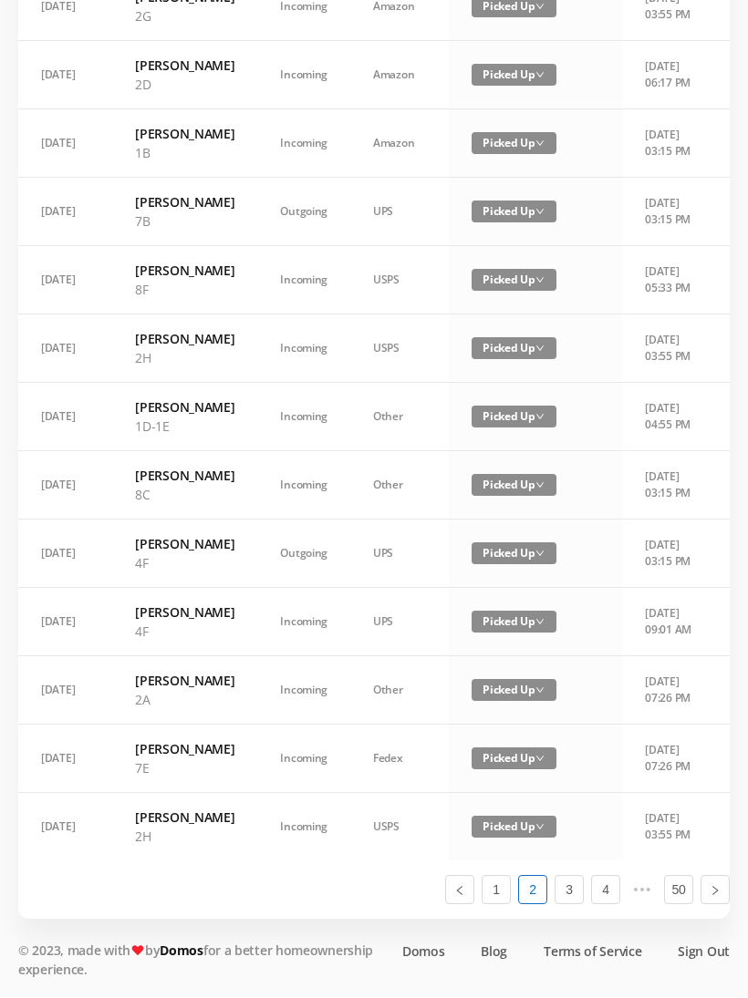
scroll to position [1014, 0]
click at [495, 904] on link "1" at bounding box center [495, 890] width 27 height 27
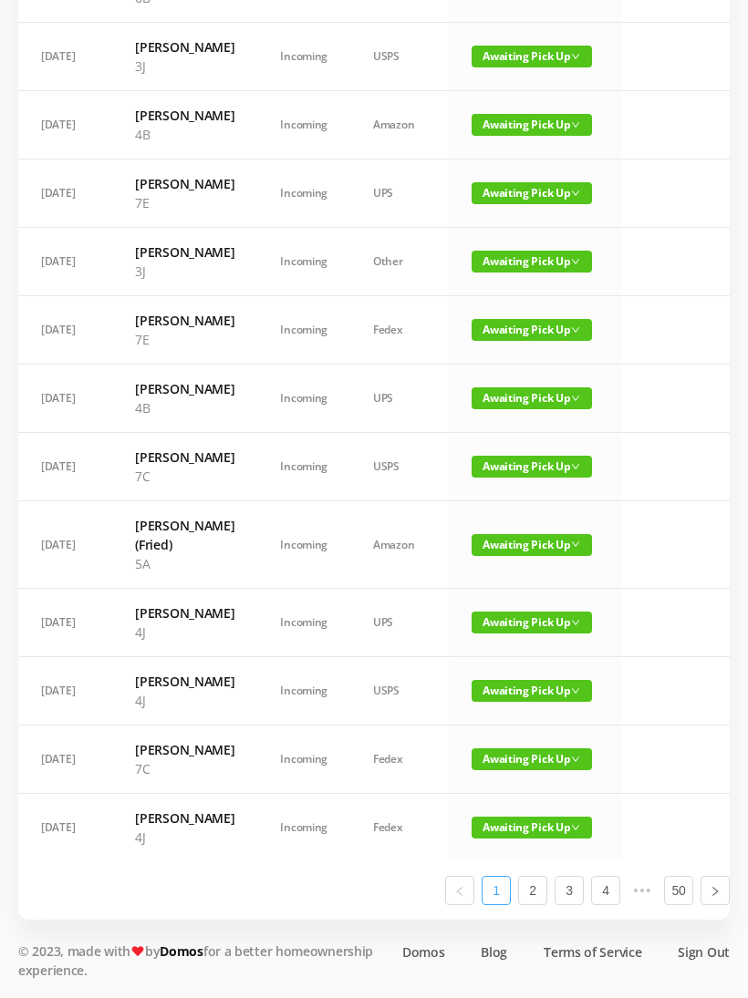
scroll to position [976, 0]
click at [540, 904] on link "2" at bounding box center [532, 890] width 27 height 27
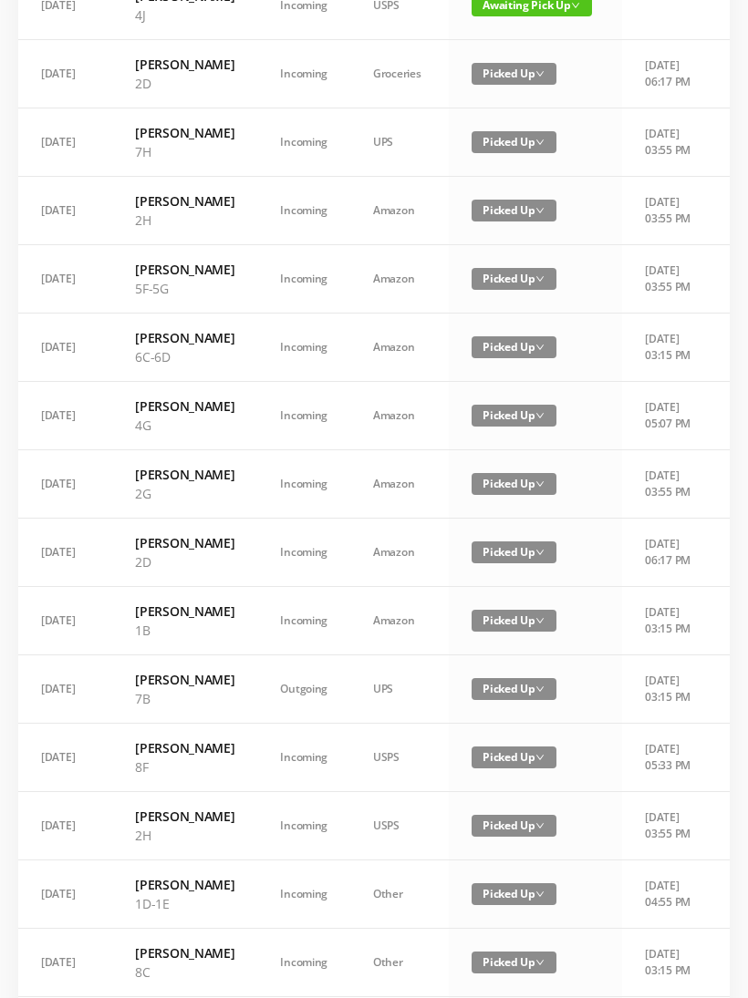
scroll to position [1014, 0]
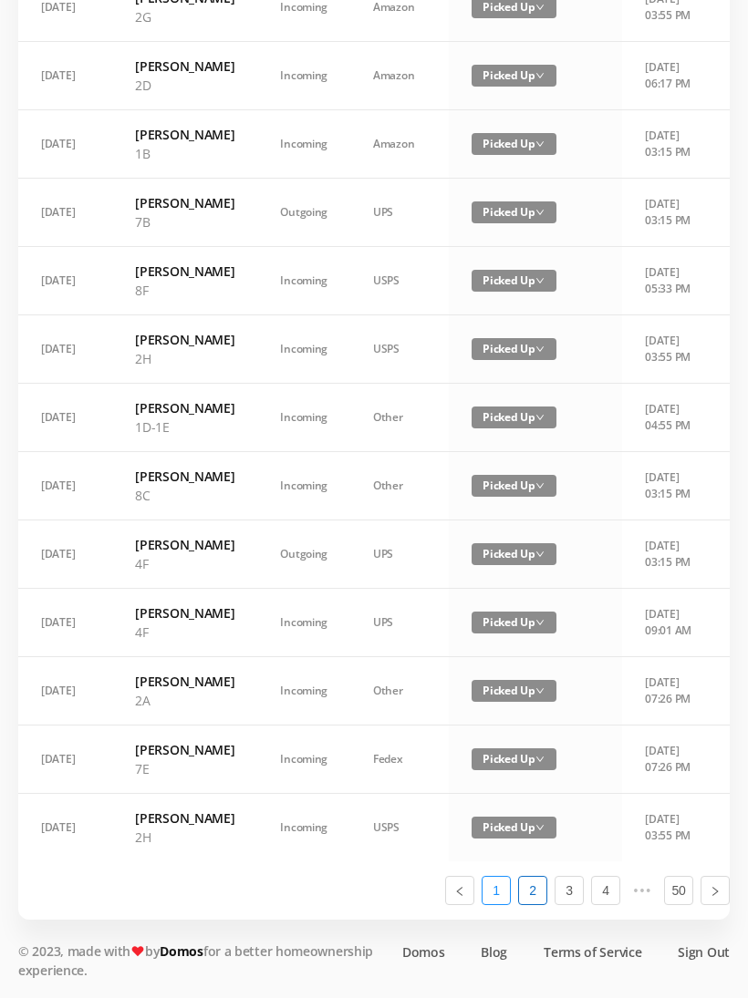
click at [495, 904] on link "1" at bounding box center [495, 890] width 27 height 27
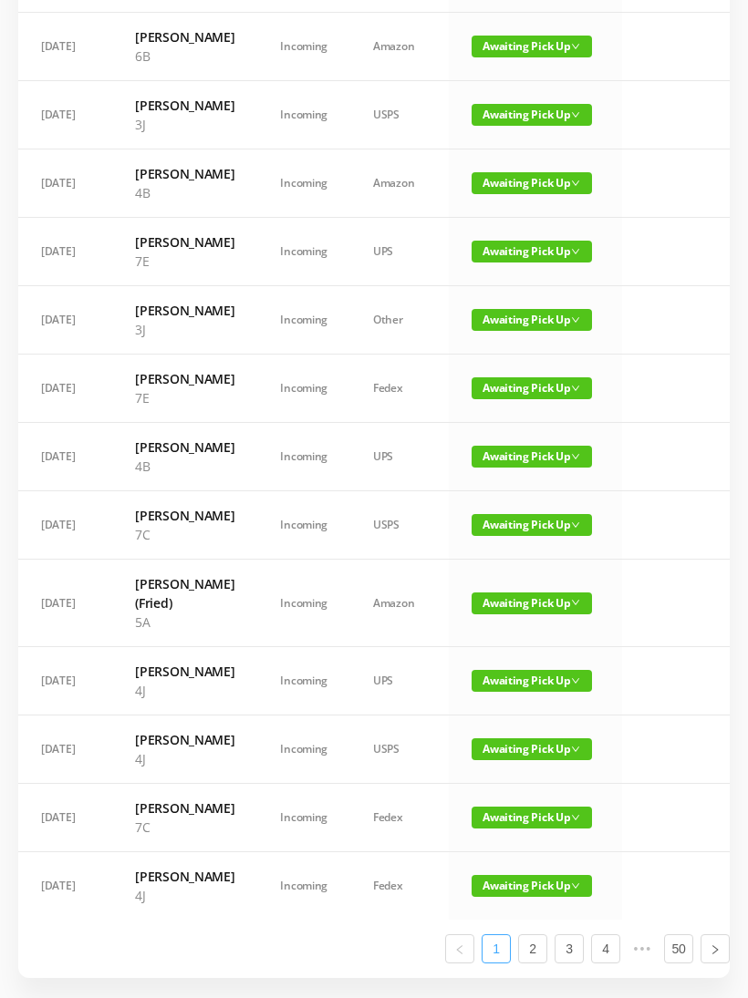
scroll to position [0, 0]
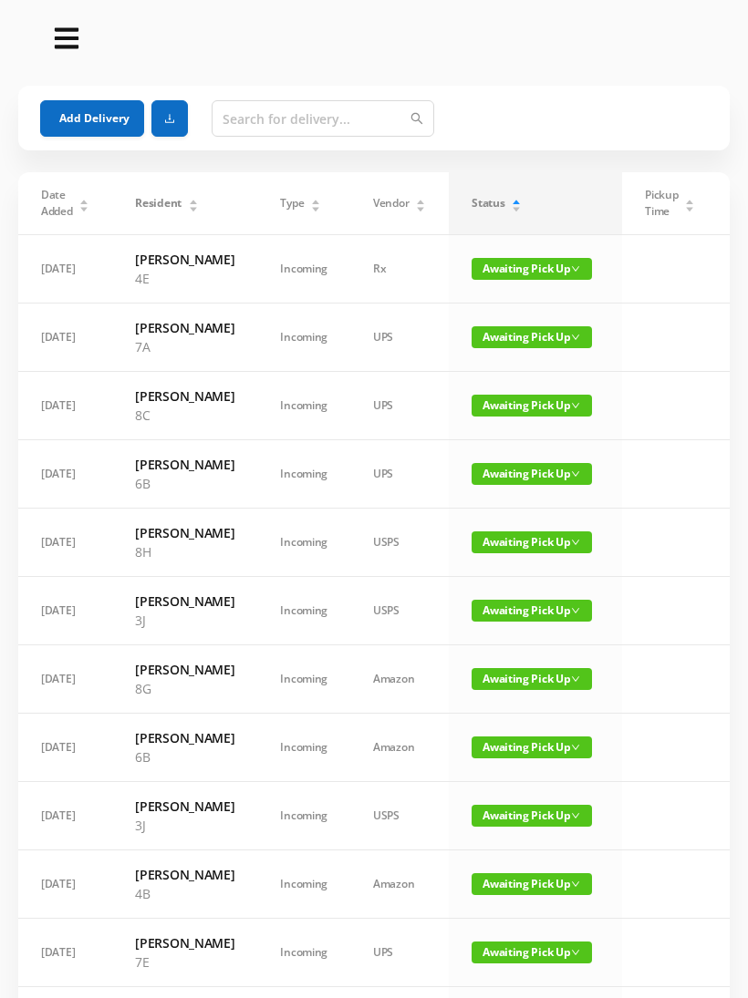
click at [526, 417] on span "Awaiting Pick Up" at bounding box center [531, 406] width 120 height 22
click at [518, 493] on link "Picked Up" at bounding box center [520, 498] width 119 height 29
click at [514, 410] on td "Awaiting Pick Up" at bounding box center [535, 406] width 173 height 68
click at [523, 417] on span "Awaiting Pick Up" at bounding box center [531, 406] width 120 height 22
click at [510, 483] on link "Picked Up" at bounding box center [520, 489] width 119 height 29
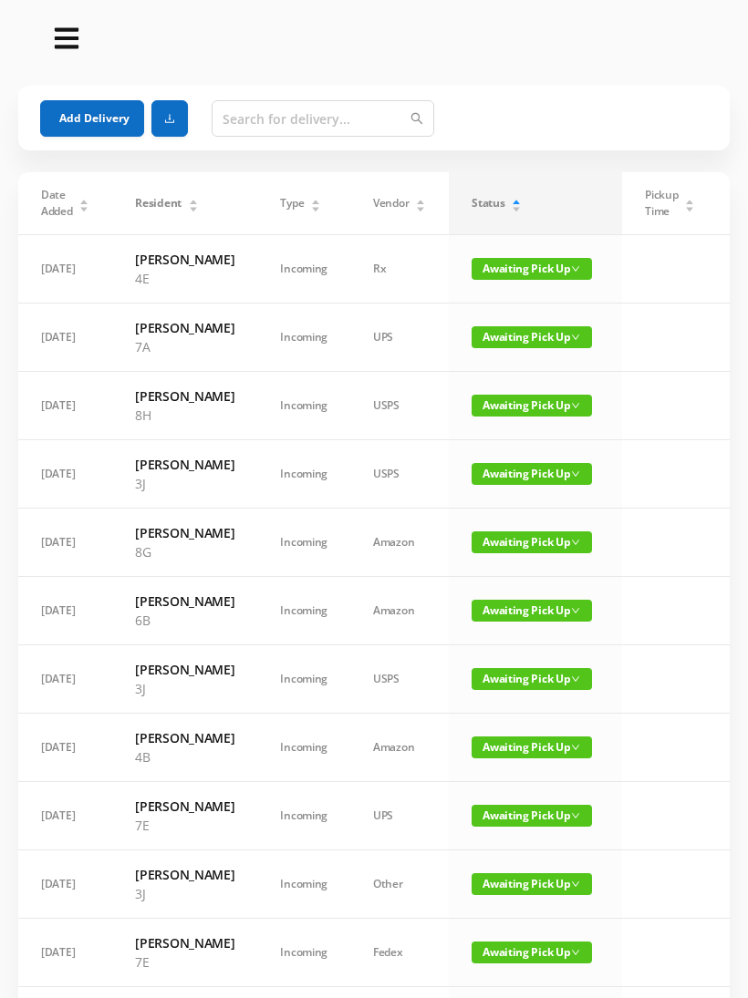
click at [98, 118] on button "Add Delivery" at bounding box center [92, 118] width 104 height 36
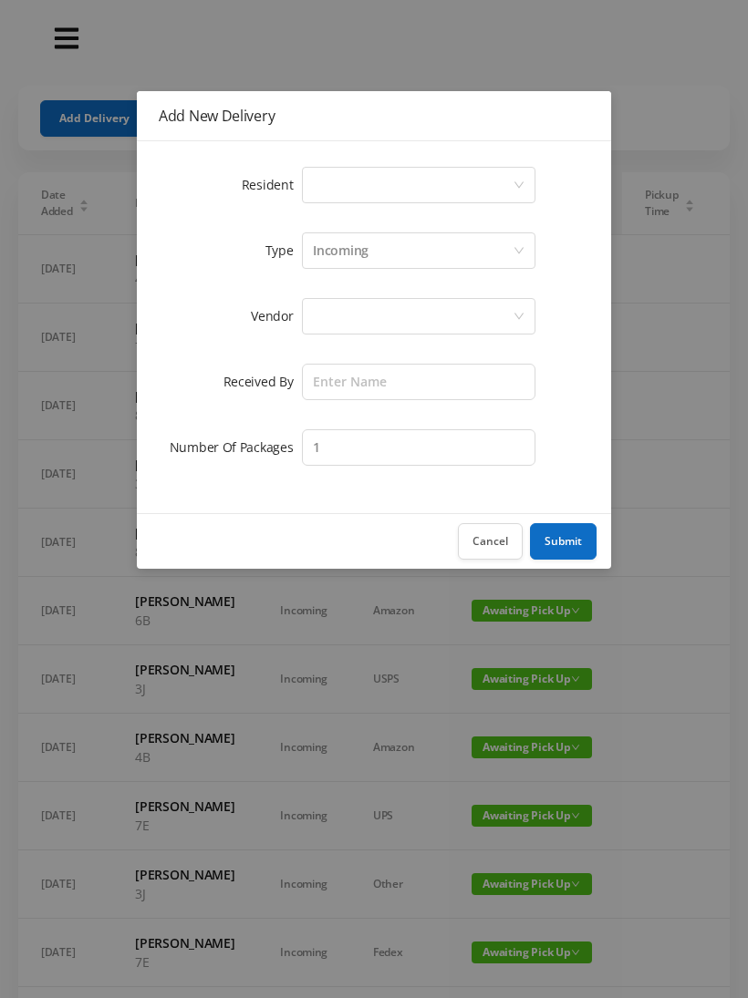
click at [510, 181] on div "Select a person" at bounding box center [413, 185] width 200 height 35
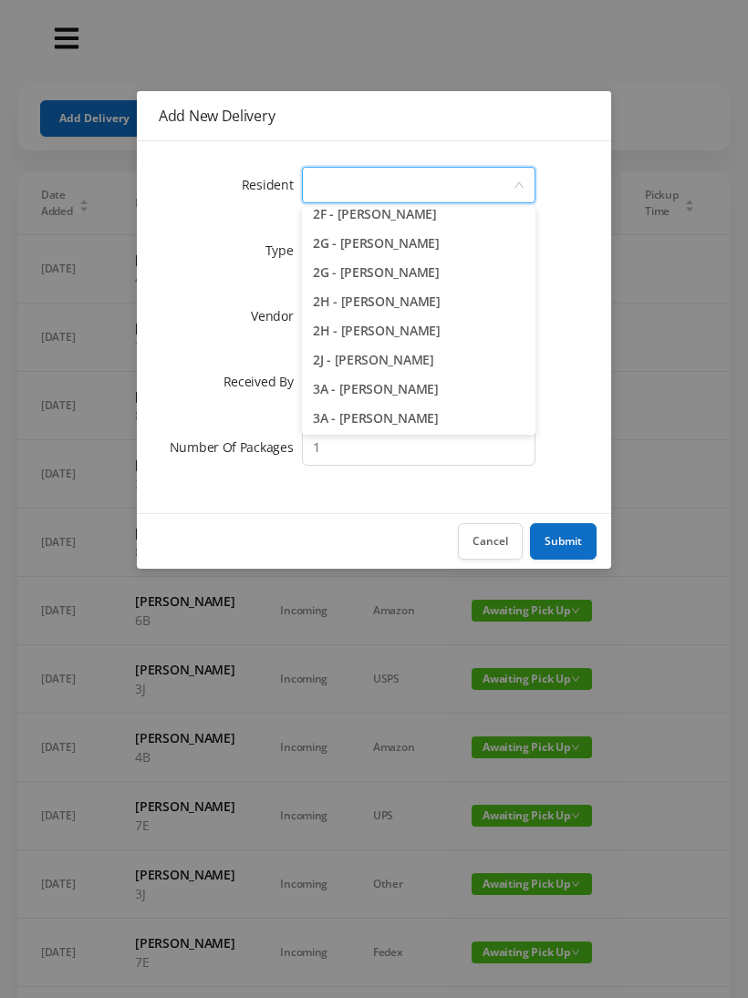
scroll to position [569, 0]
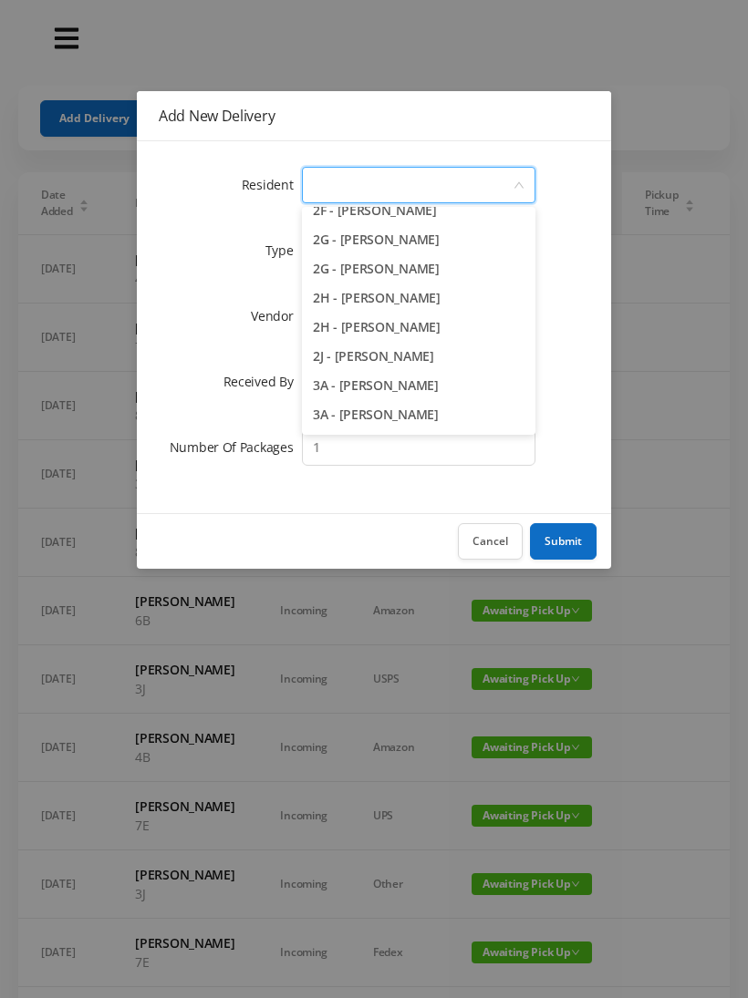
click at [424, 330] on li "2H - [PERSON_NAME]" at bounding box center [418, 327] width 233 height 29
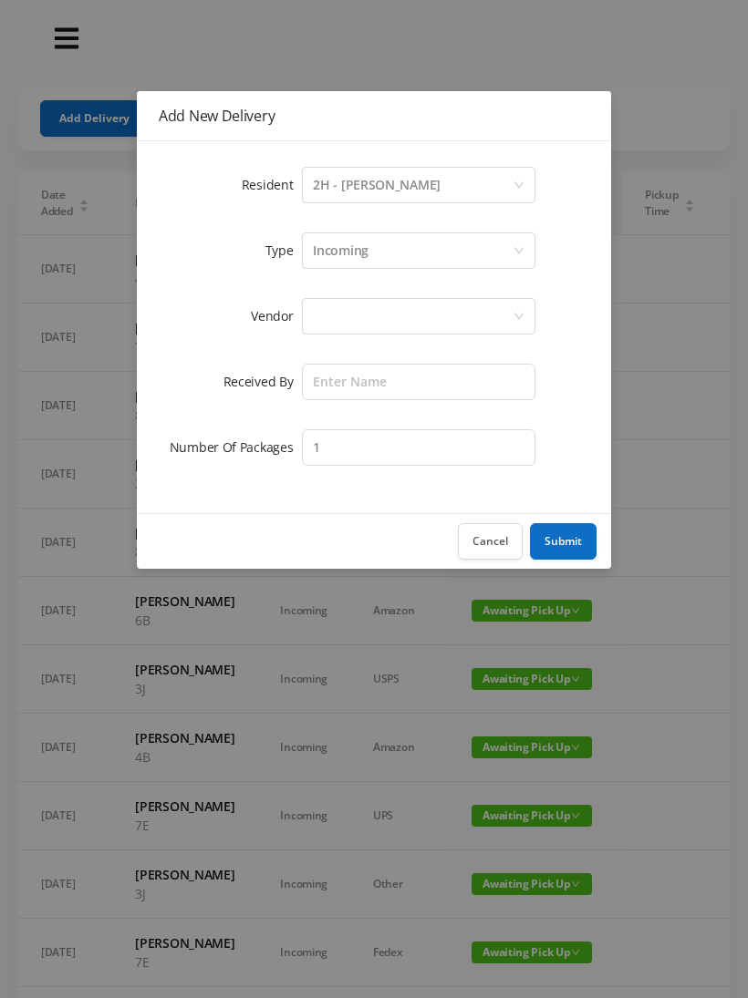
click at [429, 311] on div at bounding box center [413, 316] width 200 height 35
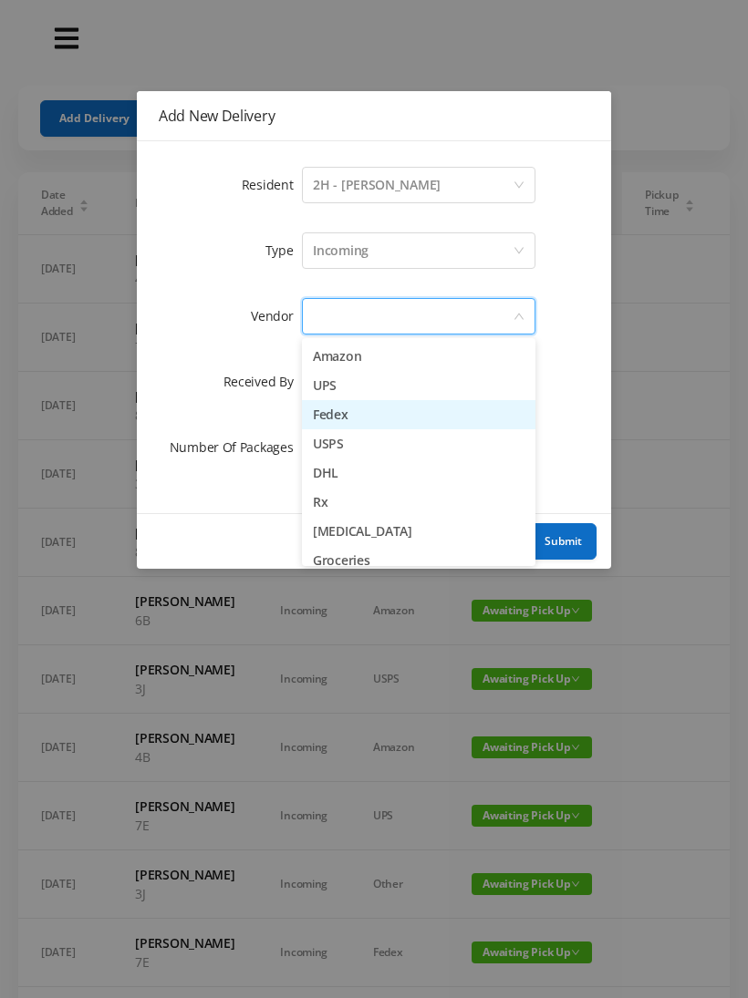
click at [357, 407] on li "Fedex" at bounding box center [418, 414] width 233 height 29
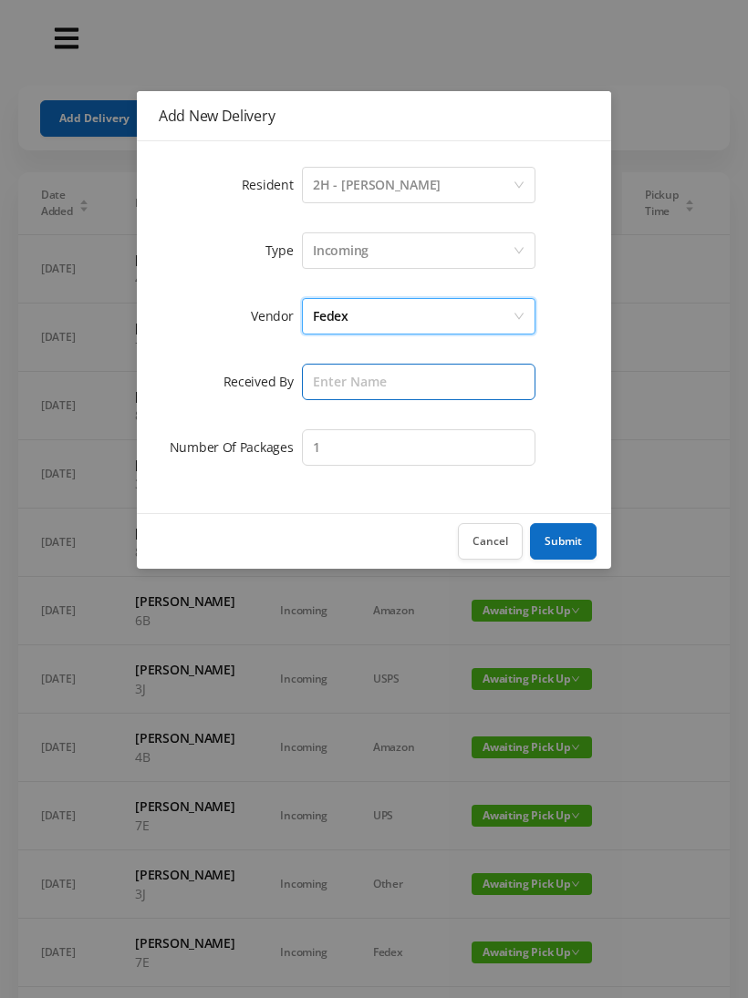
click at [398, 377] on input "text" at bounding box center [418, 382] width 233 height 36
type input "[PERSON_NAME]"
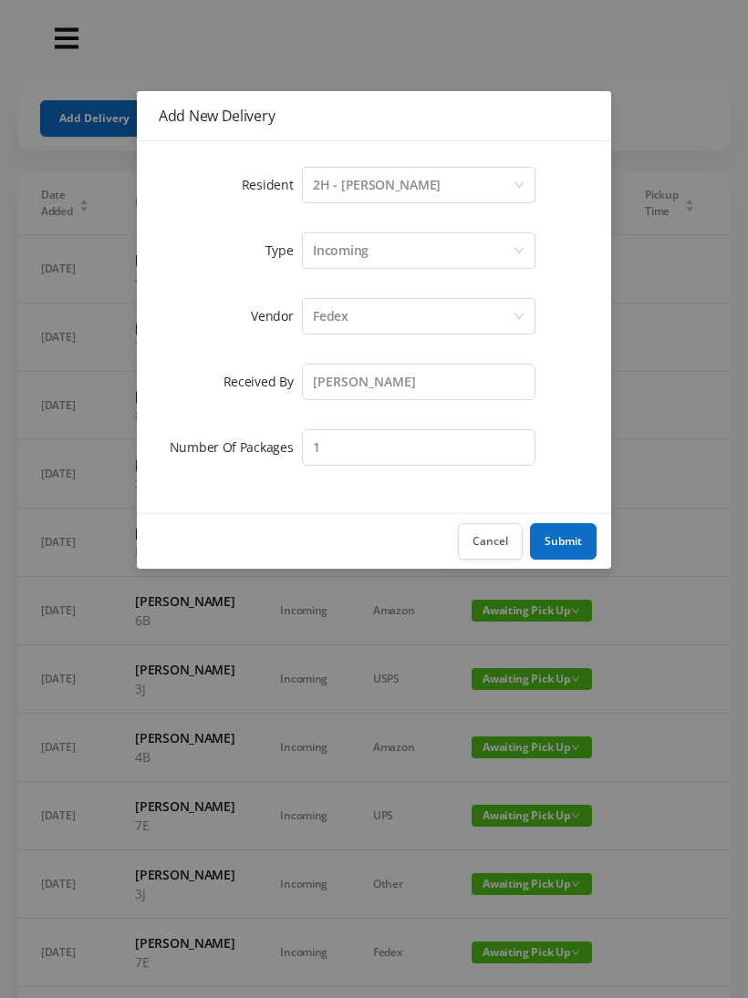
click at [562, 534] on button "Submit" at bounding box center [563, 541] width 67 height 36
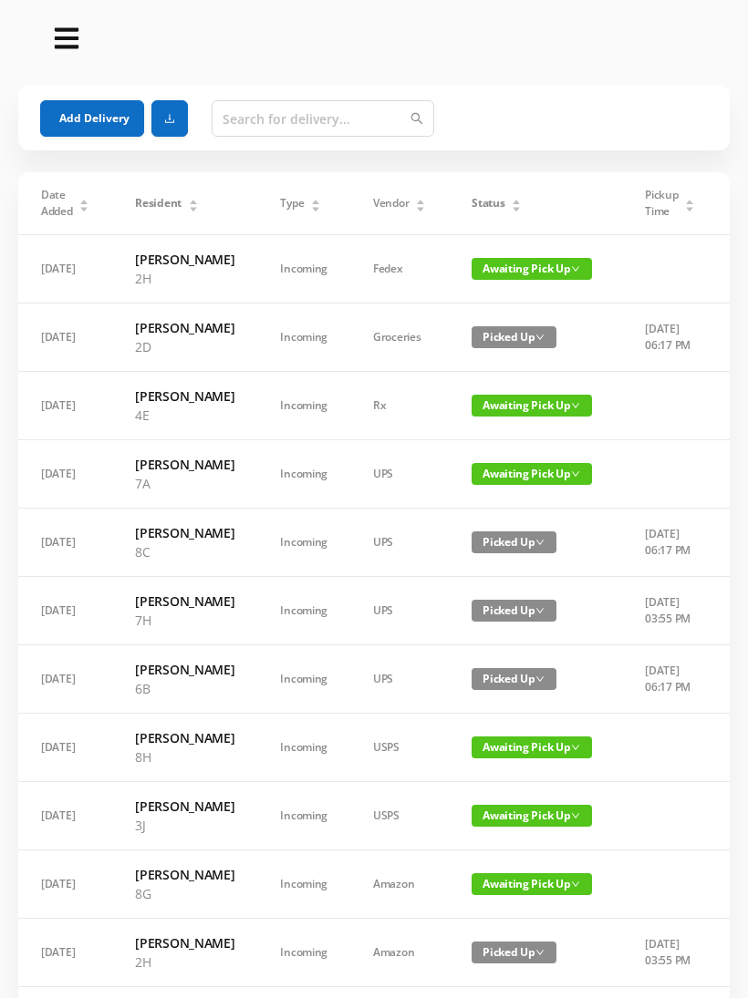
click at [509, 204] on div "Status" at bounding box center [496, 203] width 50 height 16
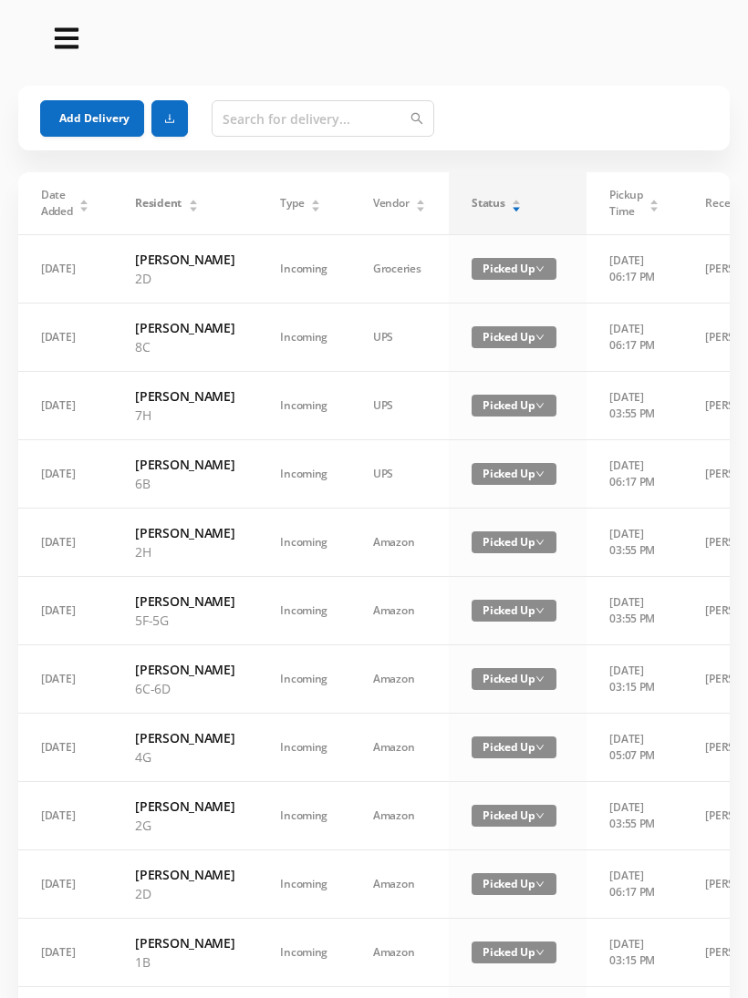
click at [507, 201] on div "Status" at bounding box center [496, 203] width 50 height 16
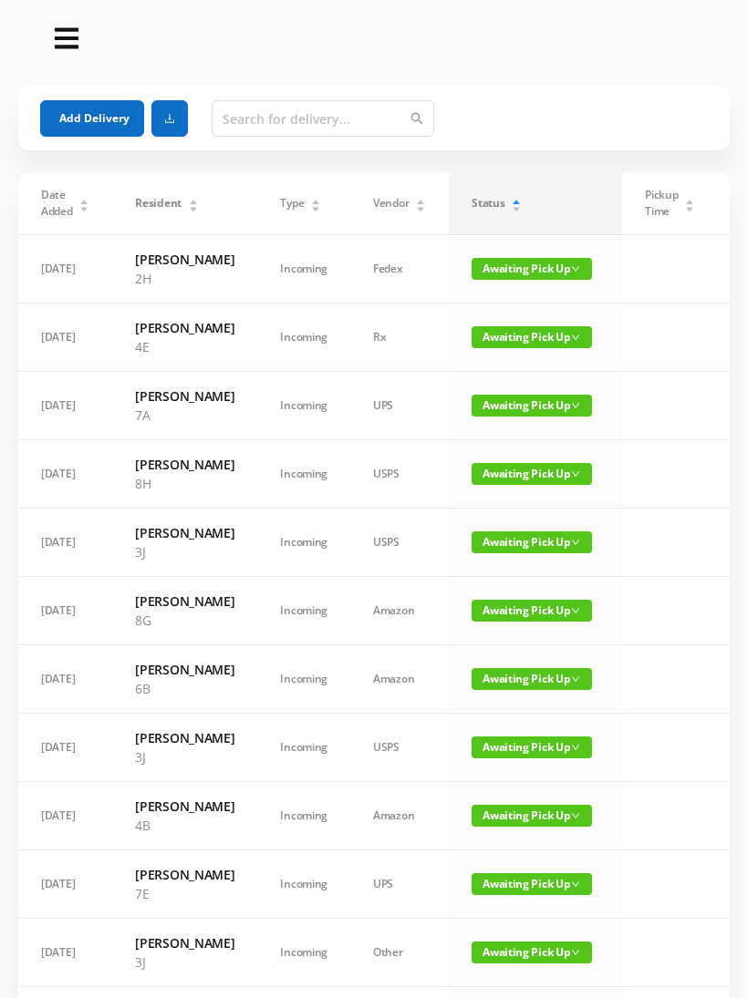
click at [99, 117] on button "Add Delivery" at bounding box center [92, 118] width 104 height 36
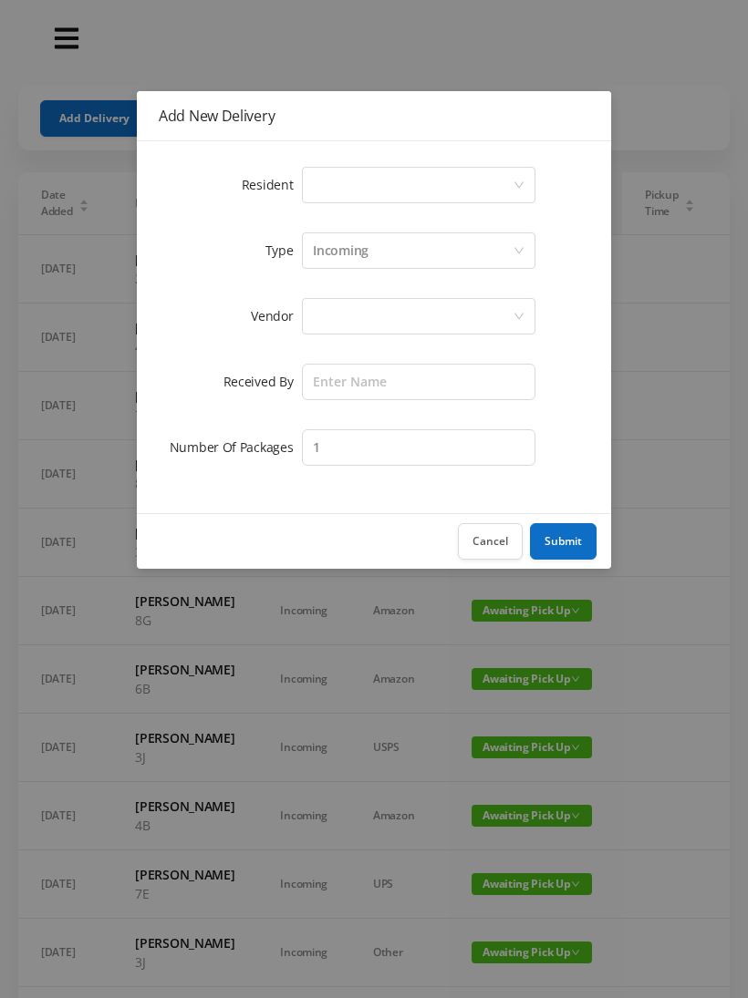
click at [513, 180] on icon "icon: down" at bounding box center [518, 185] width 11 height 11
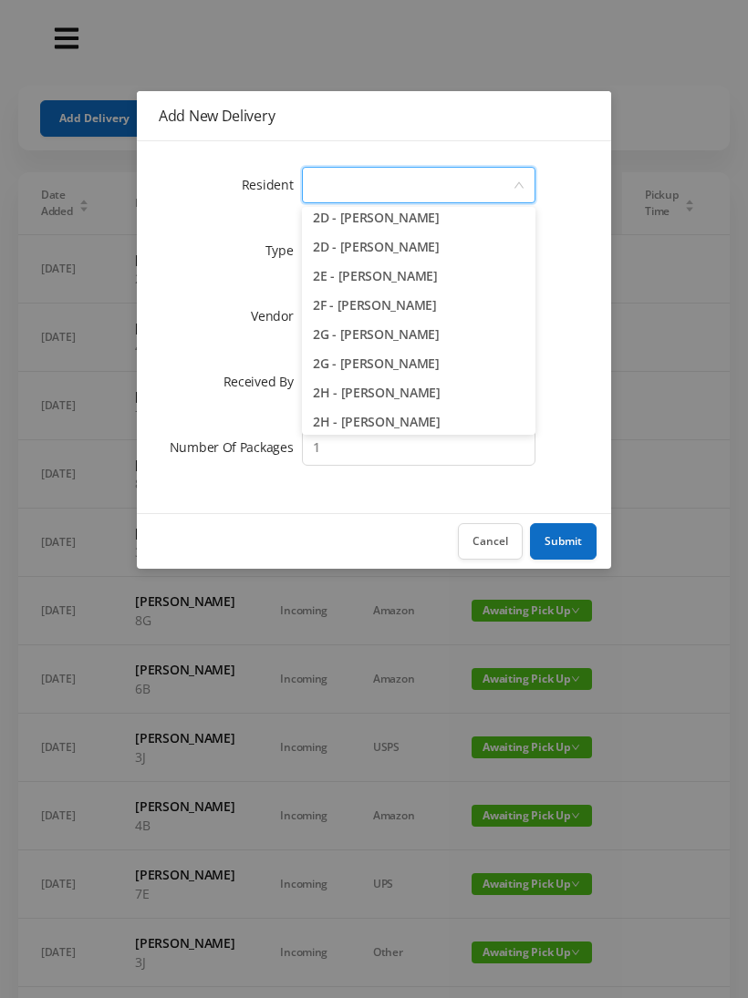
scroll to position [478, 0]
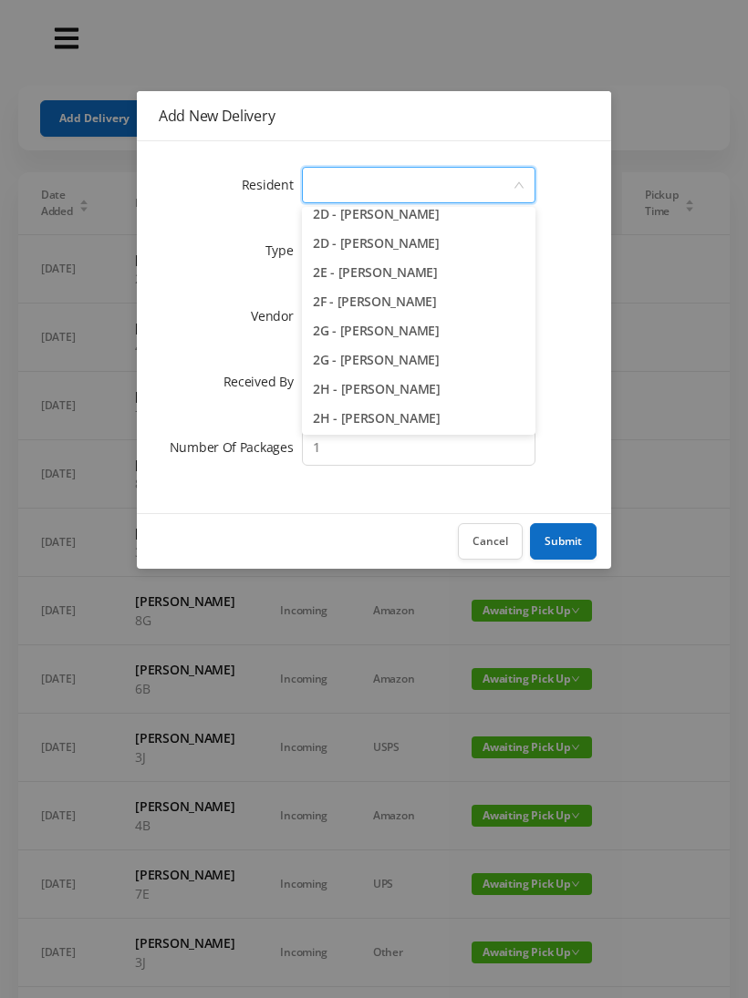
click at [390, 334] on li "2G - [PERSON_NAME]" at bounding box center [418, 330] width 233 height 29
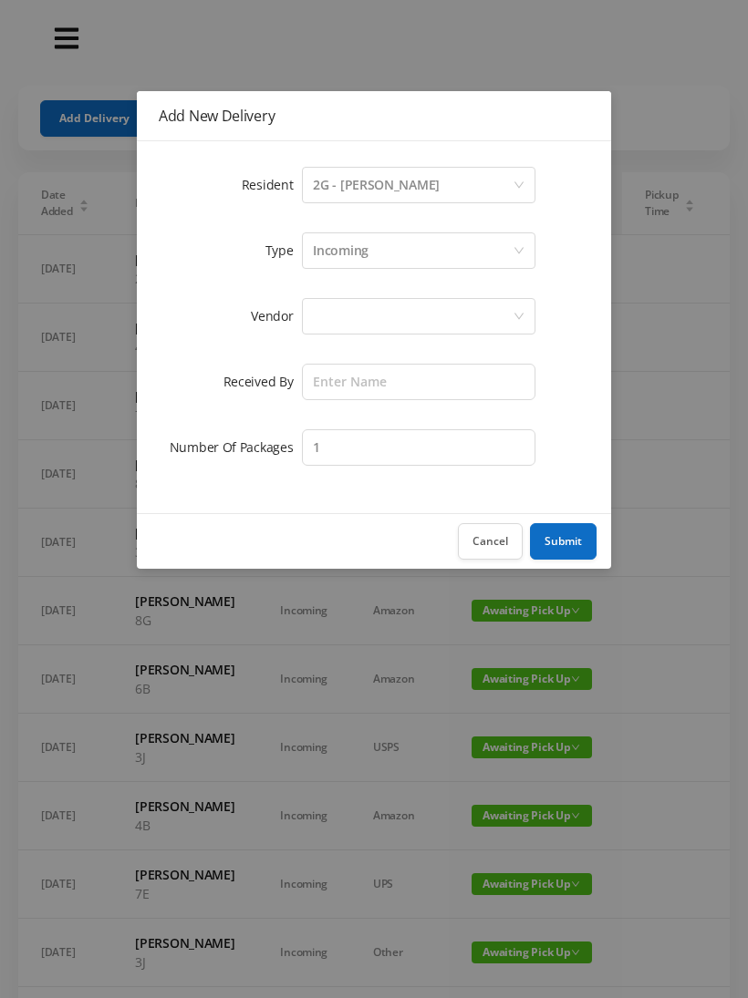
click at [418, 319] on div at bounding box center [413, 316] width 200 height 35
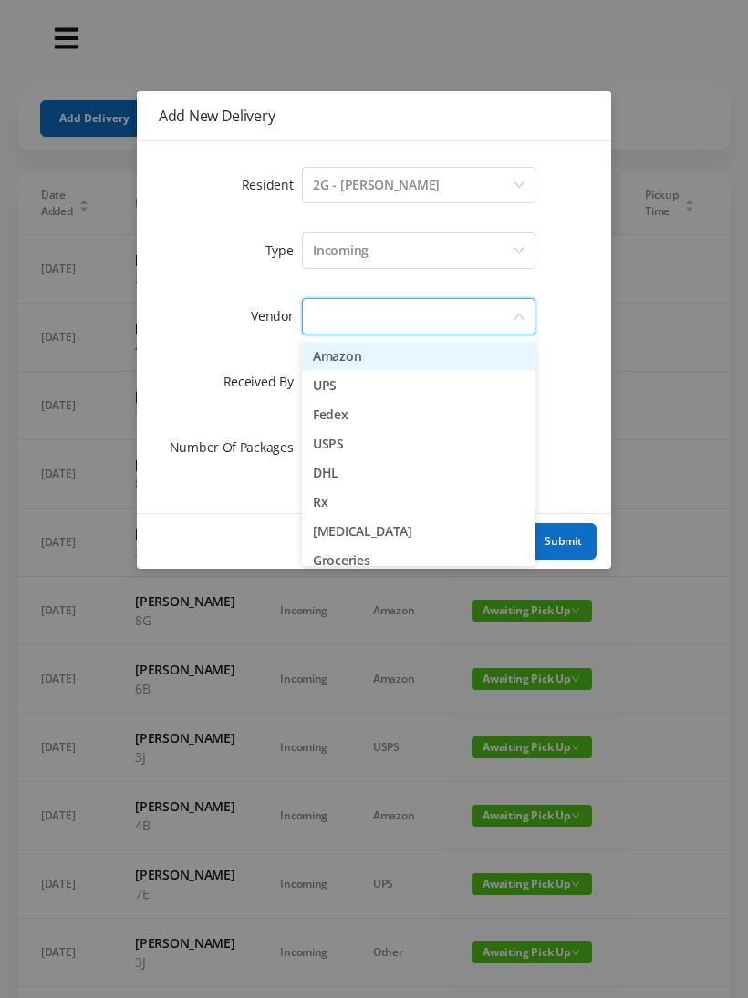
click at [345, 405] on li "Fedex" at bounding box center [418, 414] width 233 height 29
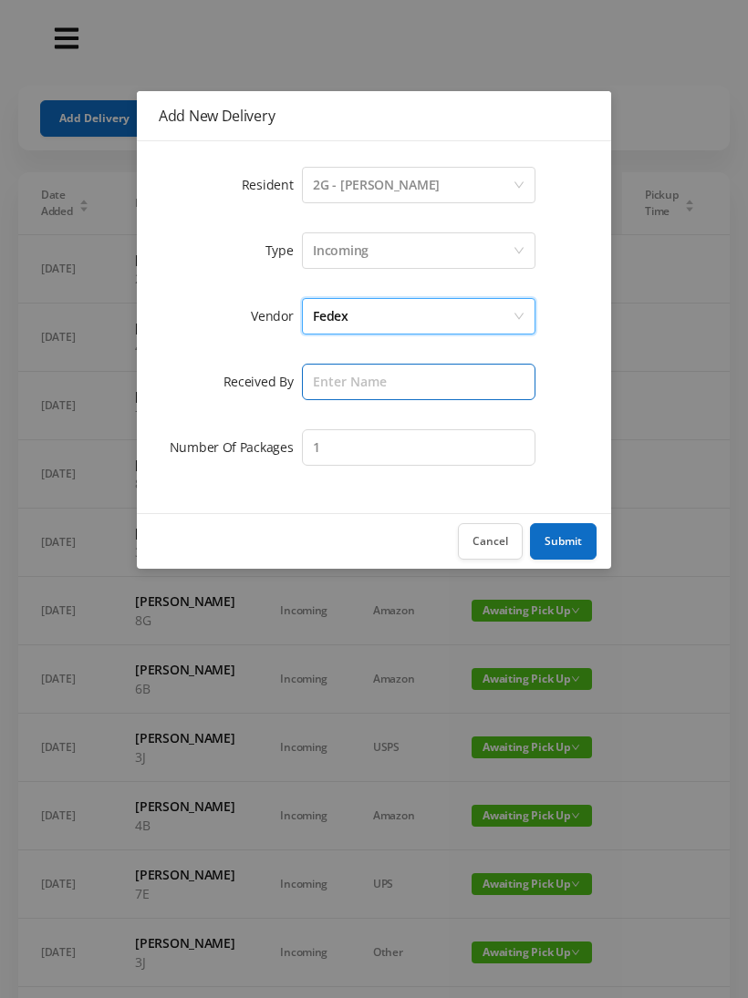
click at [406, 373] on input "text" at bounding box center [418, 382] width 233 height 36
type input "[PERSON_NAME]"
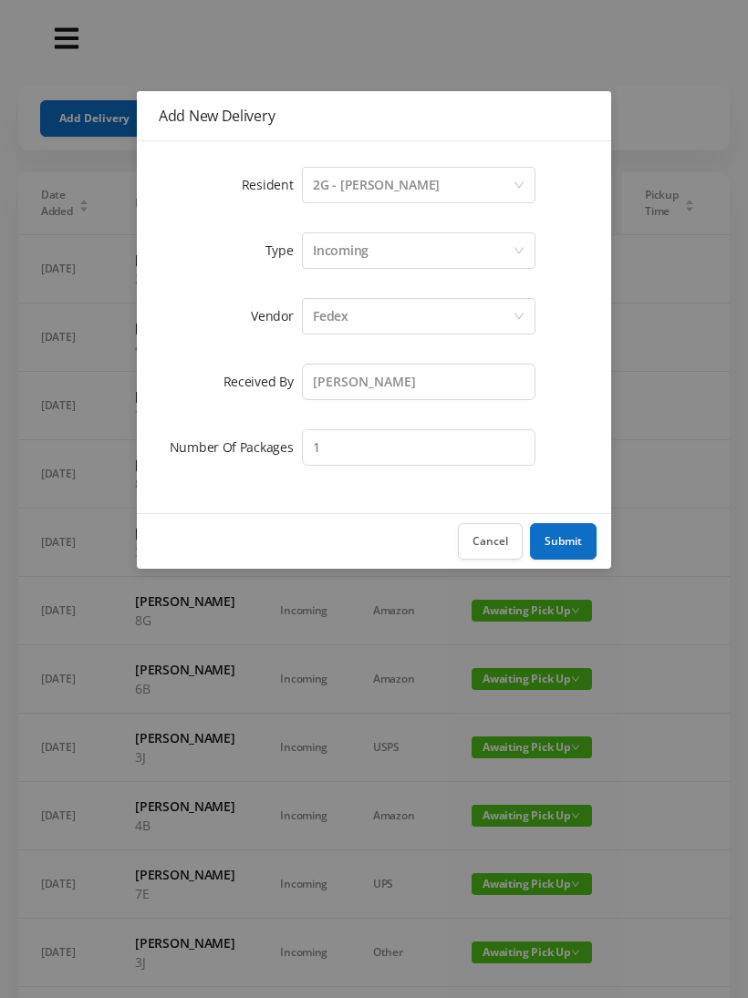
click at [563, 544] on button "Submit" at bounding box center [563, 541] width 67 height 36
